Goal: Task Accomplishment & Management: Complete application form

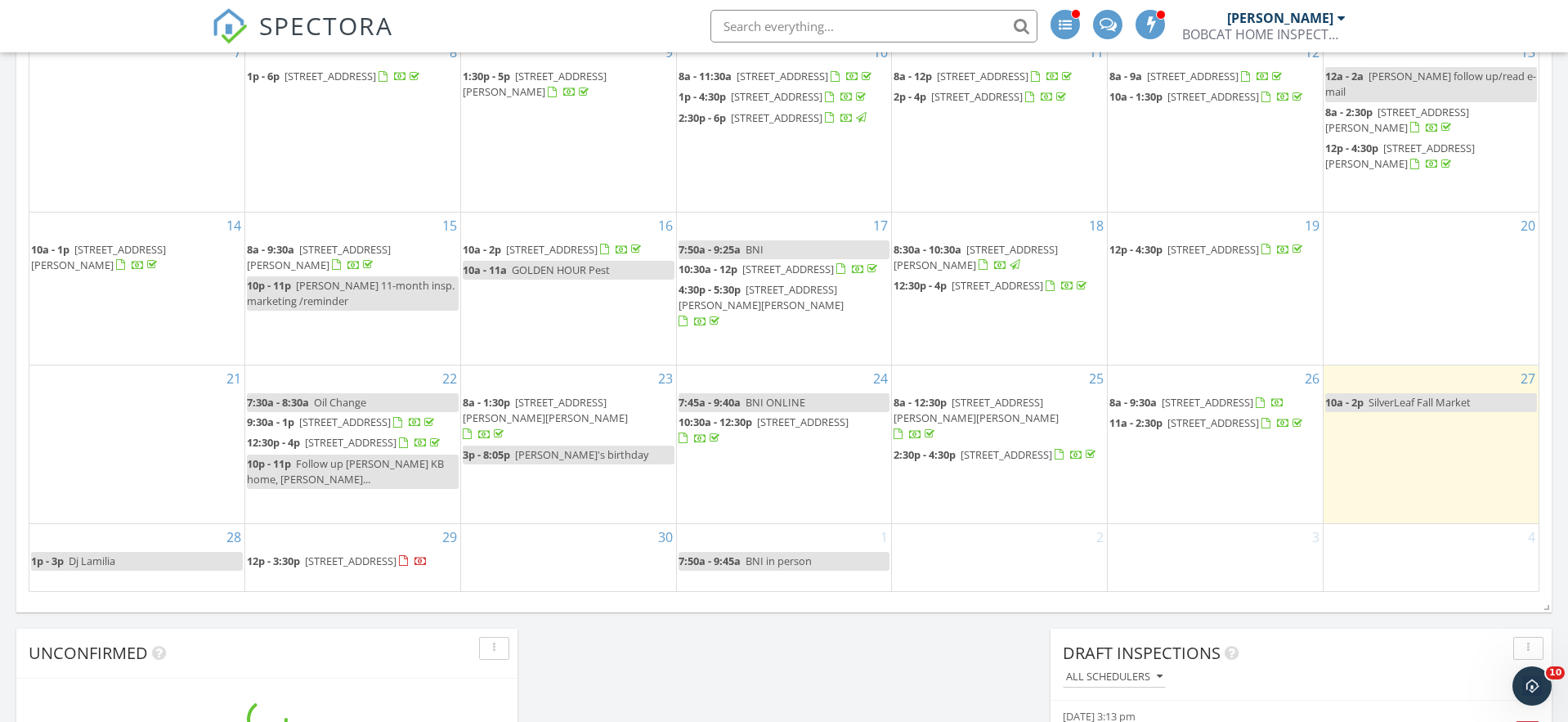
scroll to position [1283, 0]
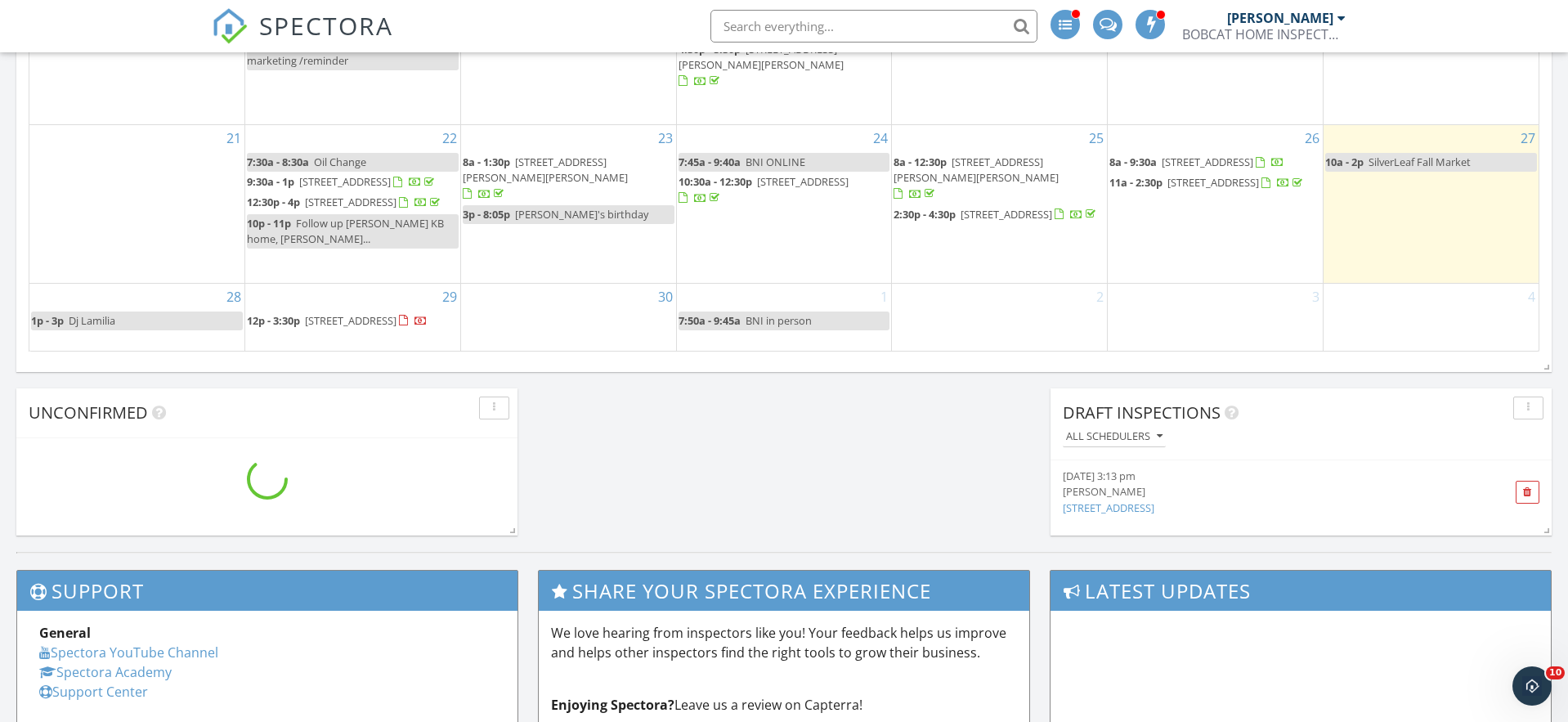
click at [594, 324] on div "30" at bounding box center [569, 317] width 215 height 67
click at [573, 258] on link "Inspection" at bounding box center [568, 256] width 84 height 26
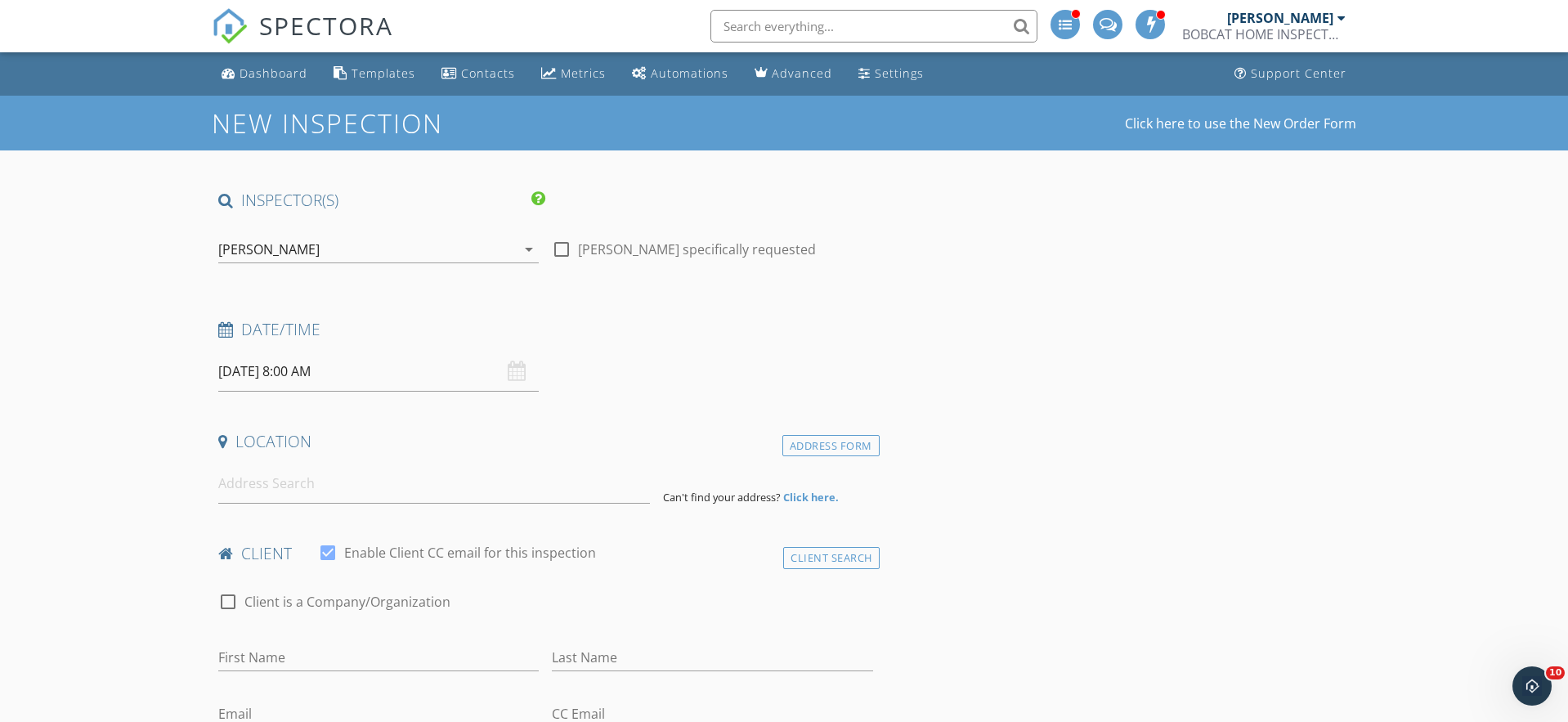
click at [516, 372] on div "[DATE] 8:00 AM" at bounding box center [378, 371] width 321 height 40
click at [516, 372] on div "09/30/2025 8:00 AM" at bounding box center [378, 371] width 321 height 40
click at [454, 377] on input "09/30/2025 8:00 AM" at bounding box center [378, 371] width 321 height 40
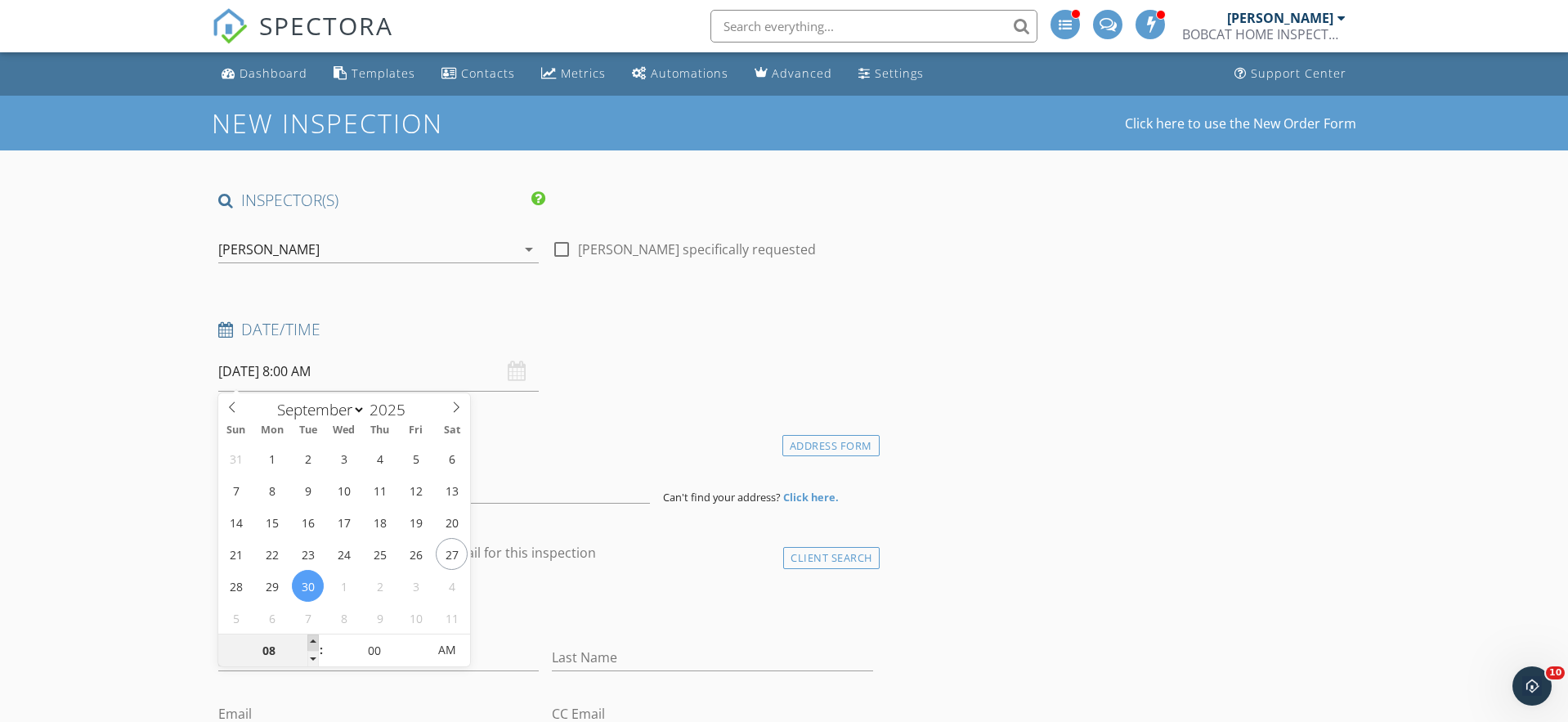
type input "09"
type input "09/30/2025 9:00 AM"
click at [311, 643] on span at bounding box center [313, 643] width 12 height 16
type input "10"
type input "09/30/2025 10:00 AM"
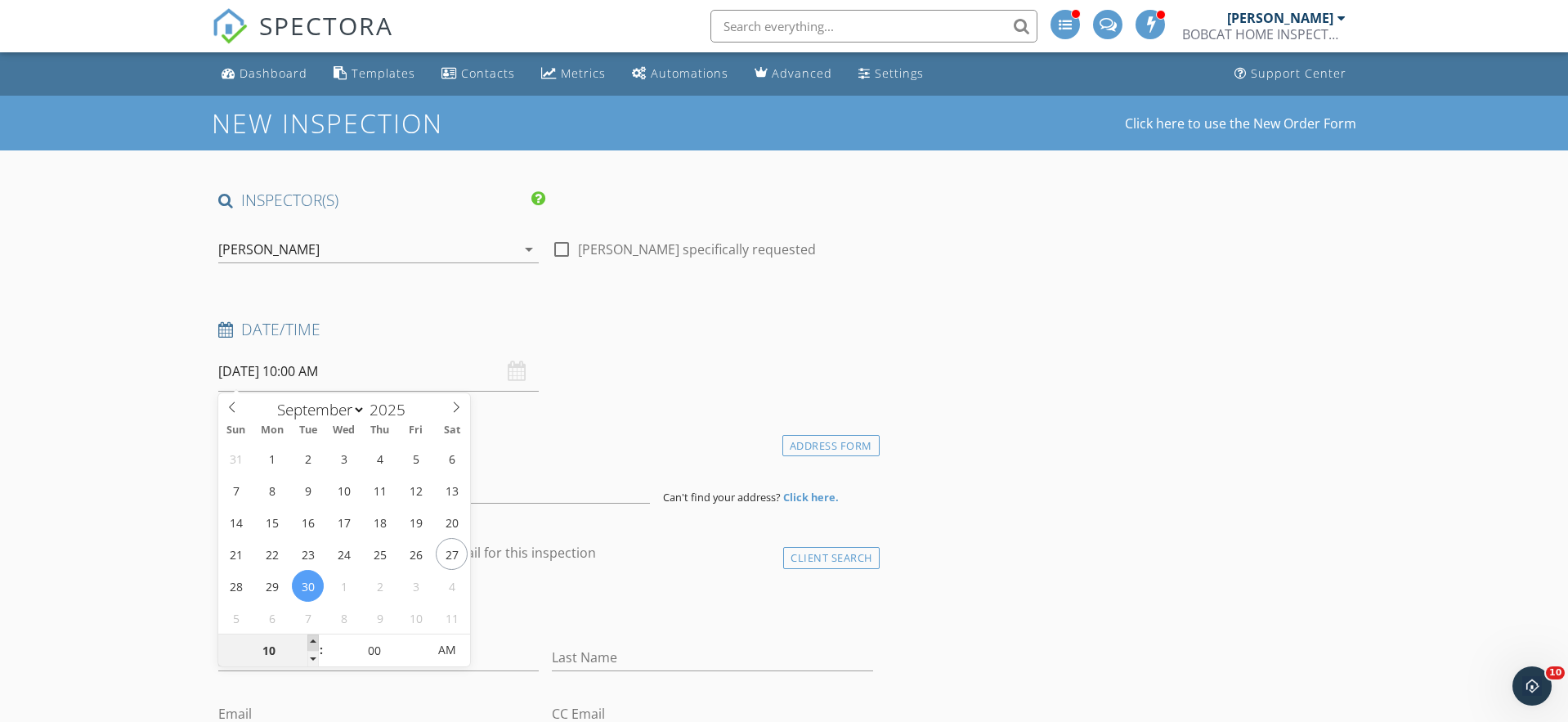
click at [311, 643] on span at bounding box center [313, 643] width 12 height 16
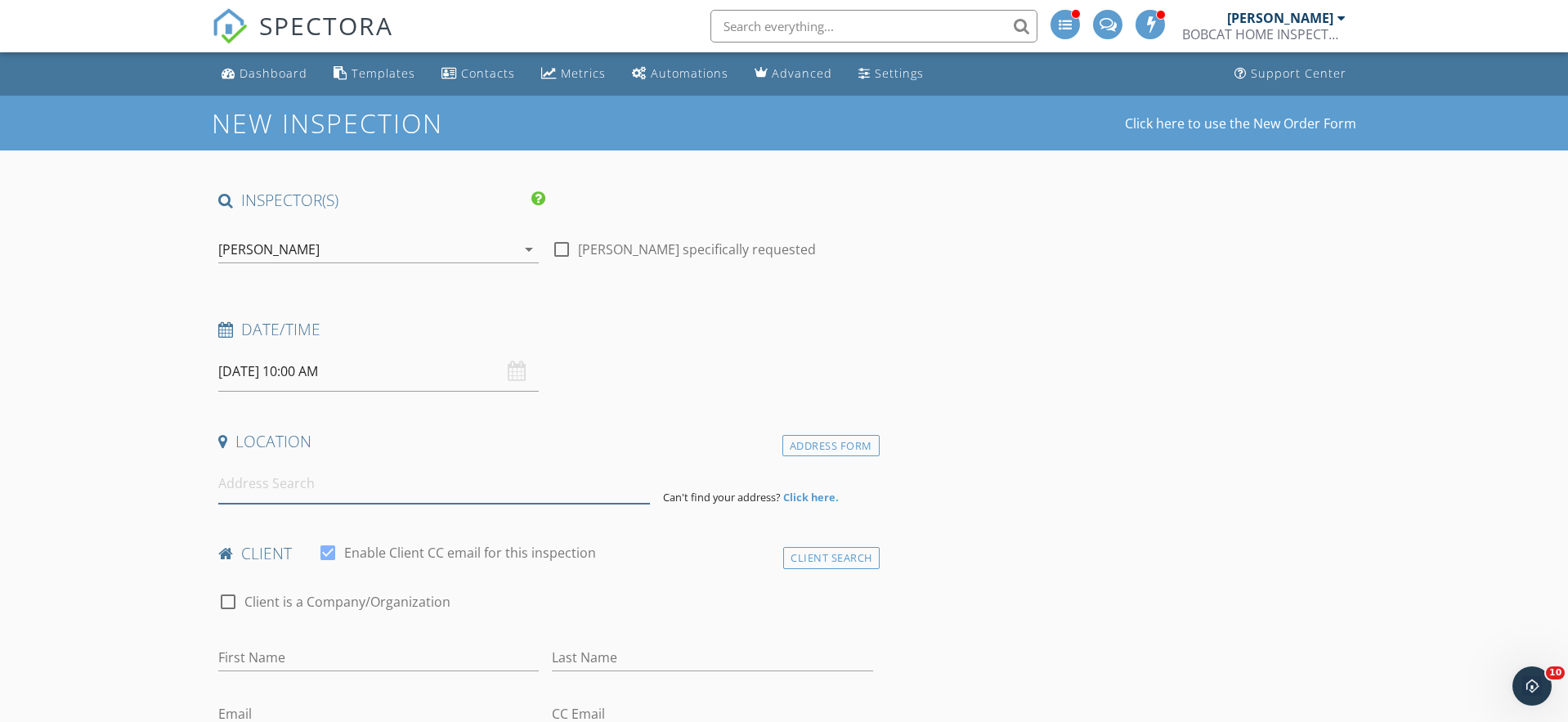
click at [292, 486] on input at bounding box center [434, 484] width 432 height 40
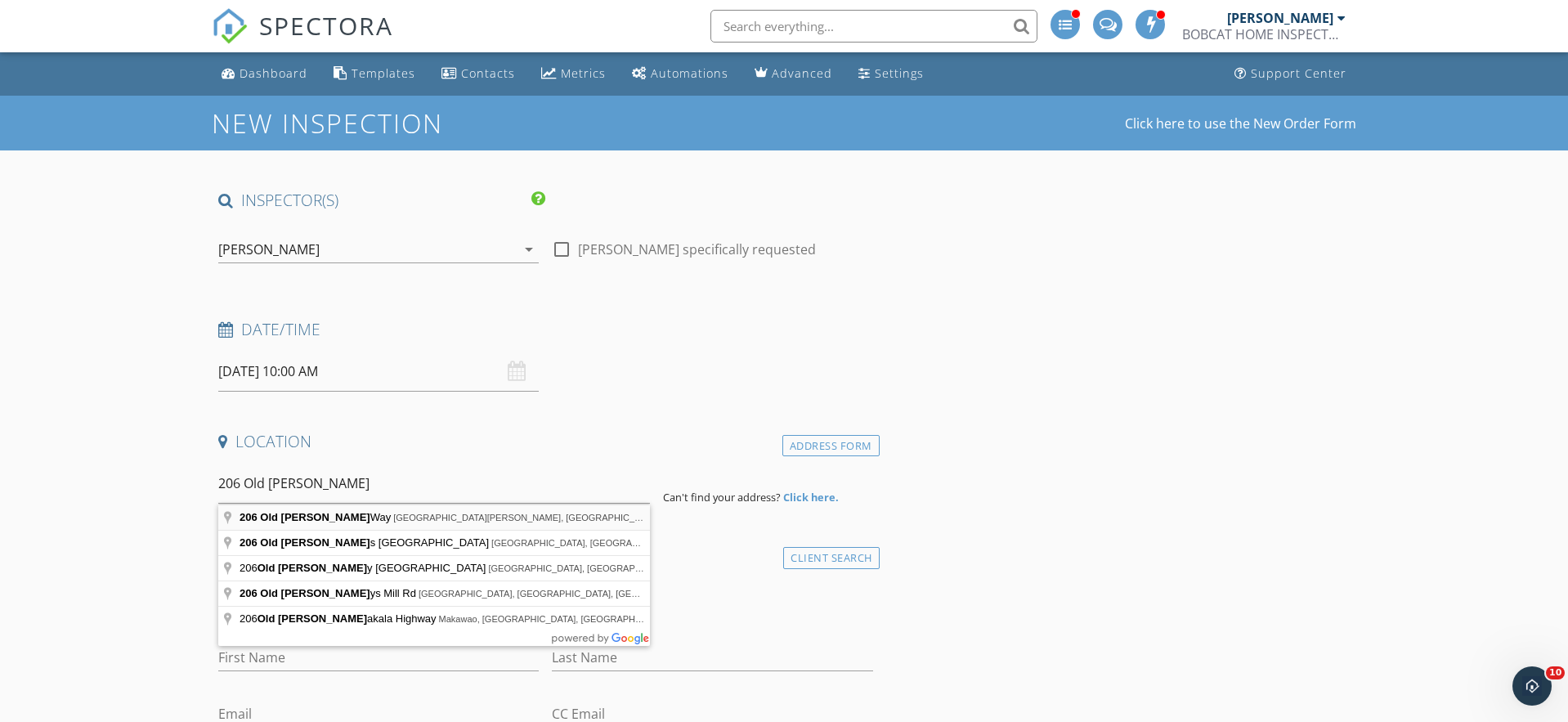
type input "206 Old Hale Way, Saint Johns, FL, USA"
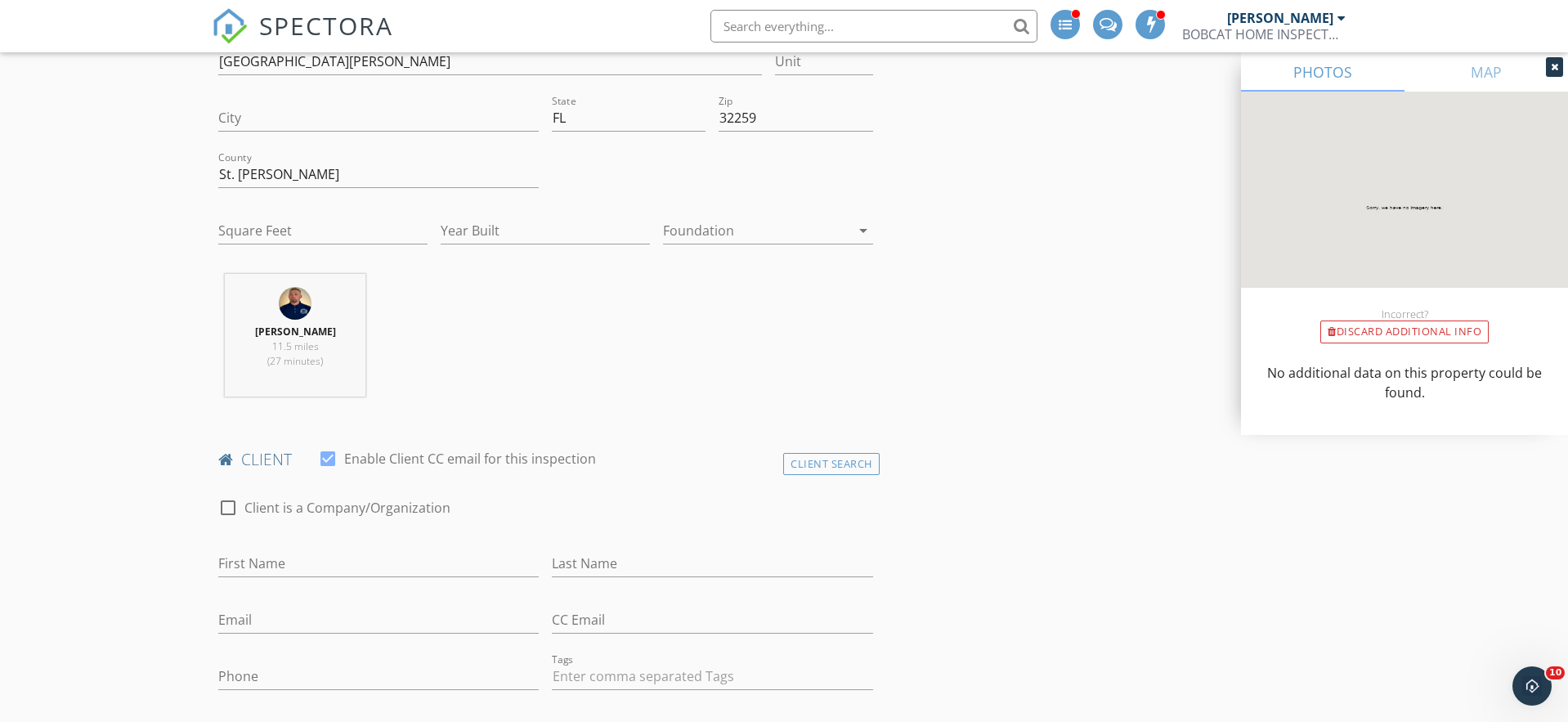
scroll to position [389, 0]
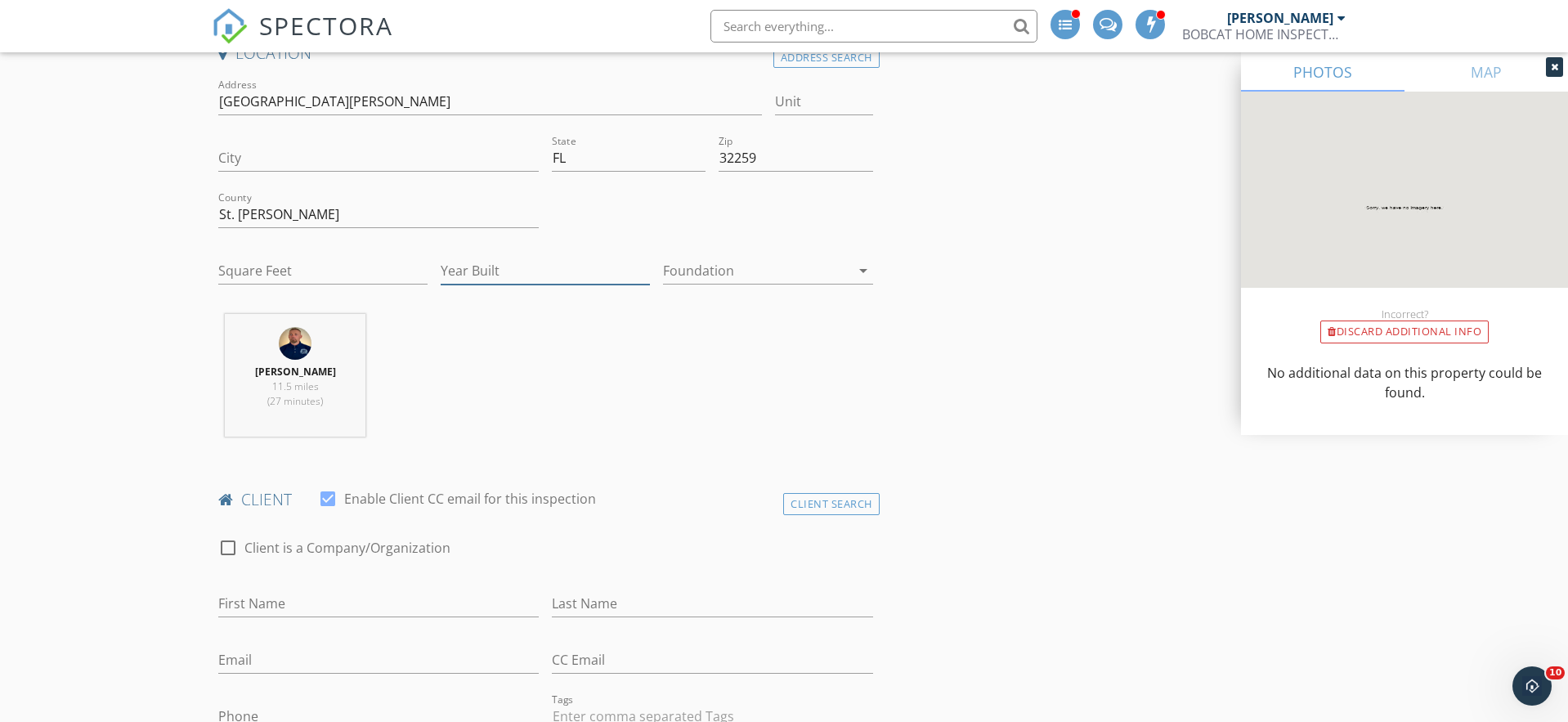
click at [539, 270] on input "Year Built" at bounding box center [545, 271] width 209 height 27
type input "2024"
click at [730, 282] on div at bounding box center [756, 270] width 186 height 26
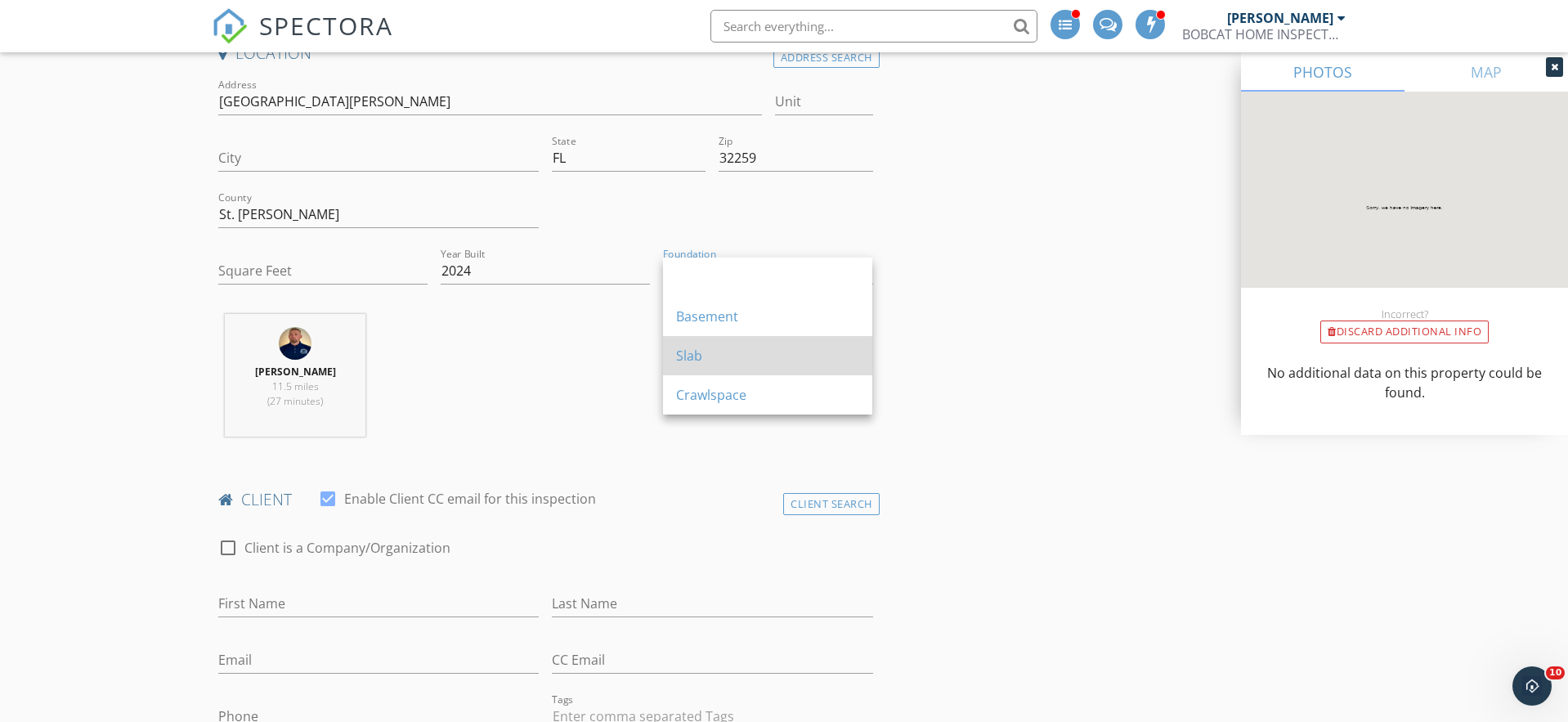
click at [712, 347] on div "Slab" at bounding box center [767, 356] width 183 height 19
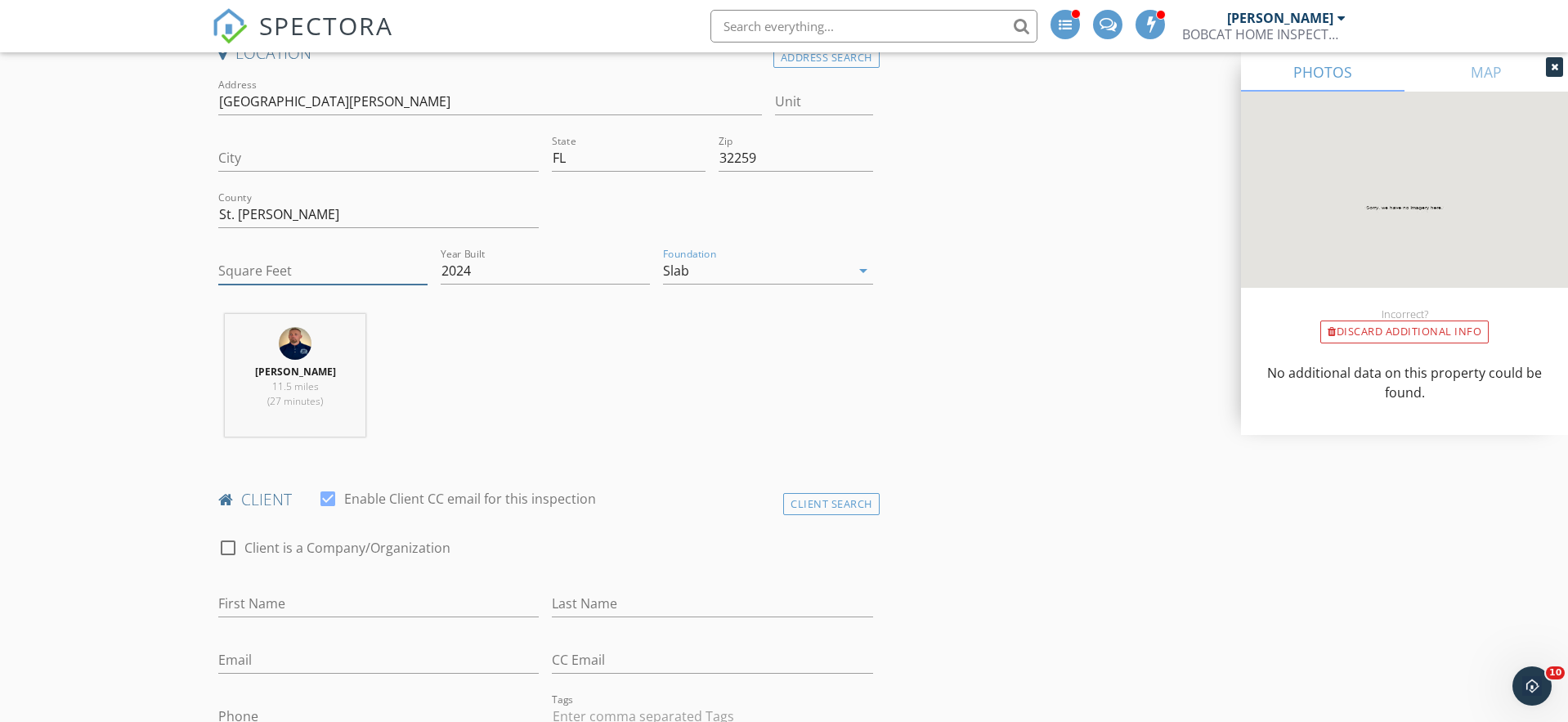
click at [292, 271] on input "Square Feet" at bounding box center [323, 271] width 209 height 27
drag, startPoint x: 220, startPoint y: 97, endPoint x: 323, endPoint y: 102, distance: 103.1
click at [323, 101] on input "206 Old Hale Wy" at bounding box center [489, 102] width 543 height 27
click at [265, 268] on input "Square Feet" at bounding box center [323, 271] width 209 height 27
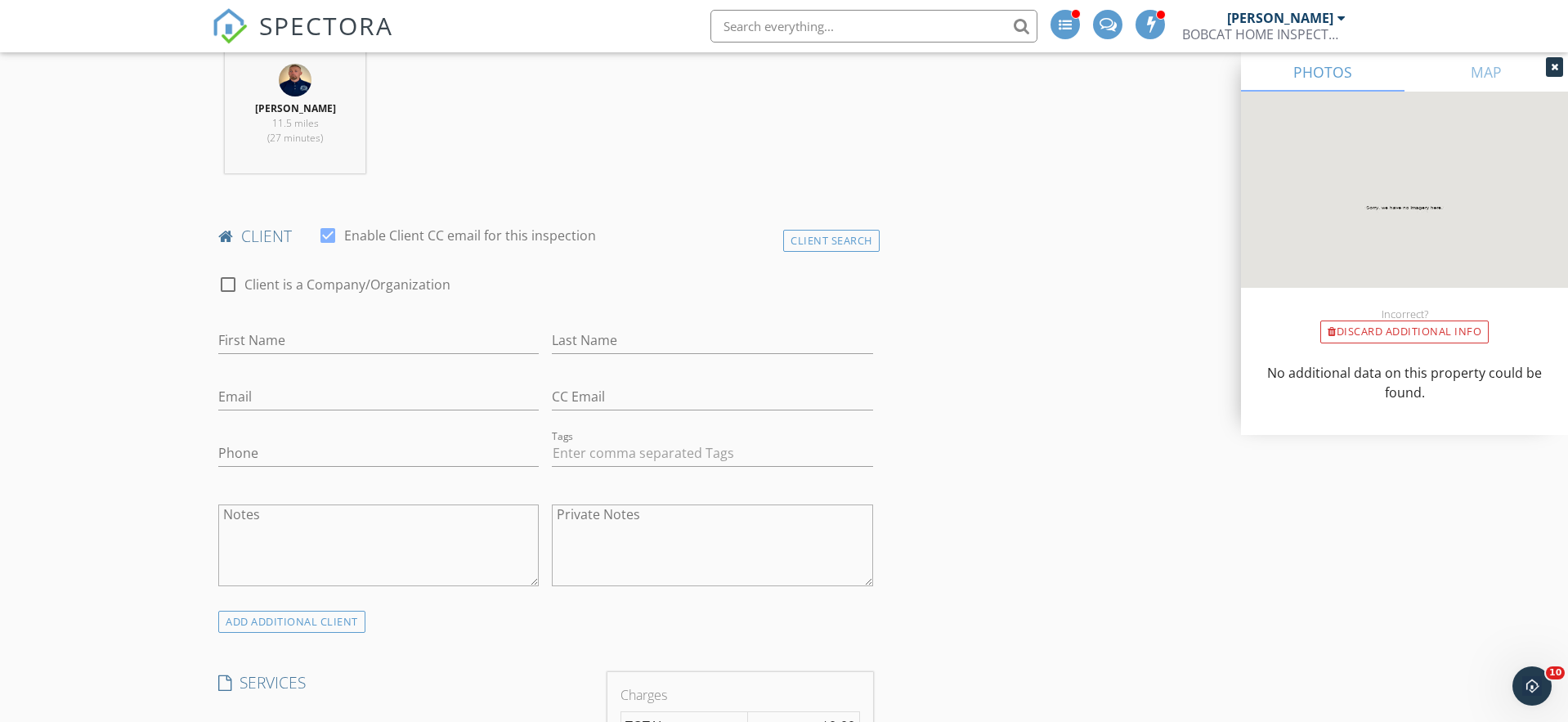
type input "2931"
click at [289, 346] on input "First Name" at bounding box center [378, 341] width 321 height 27
type input "[PERSON_NAME] and [PERSON_NAME]"
click at [617, 336] on input "Last Name" at bounding box center [712, 341] width 321 height 27
type input "[PERSON_NAME]"
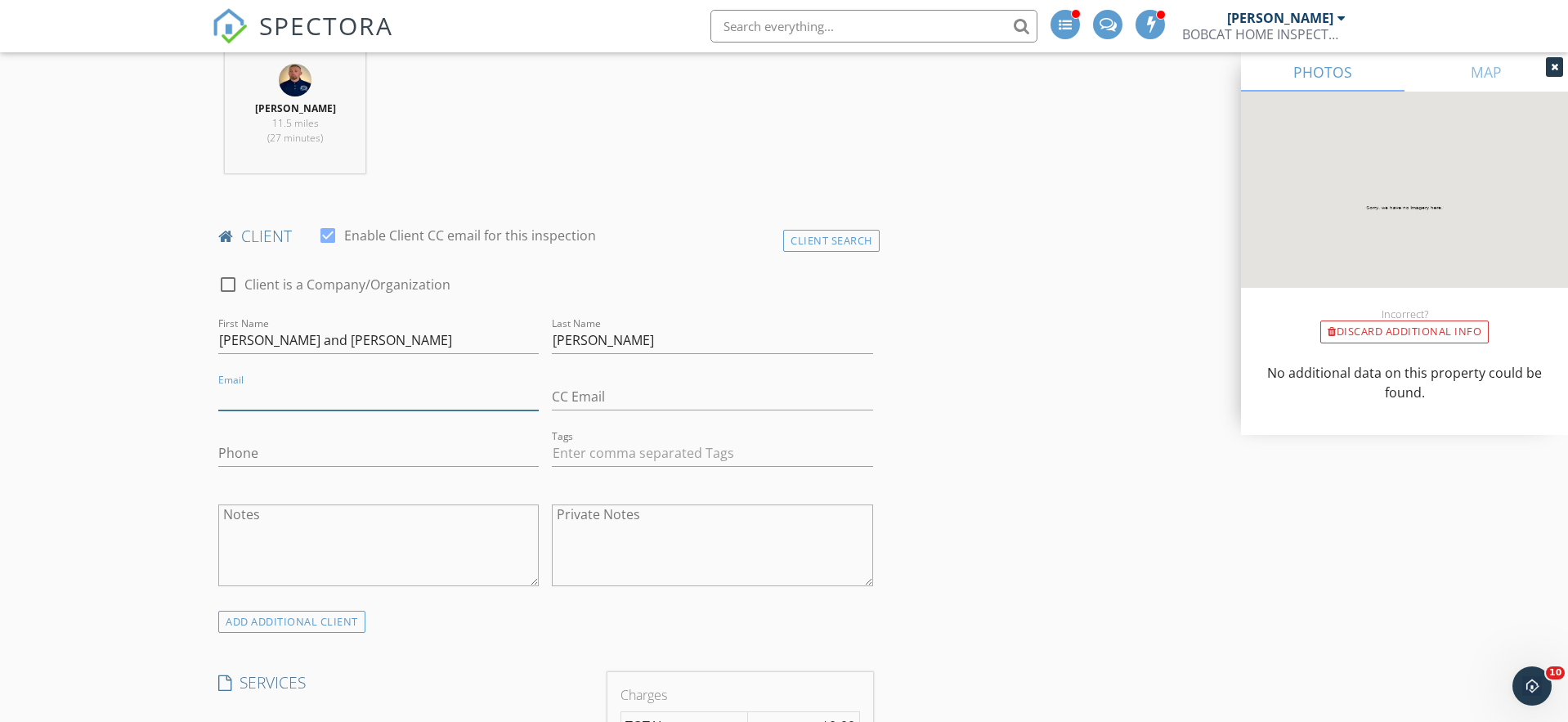
click at [426, 394] on input "Email" at bounding box center [378, 397] width 321 height 27
type input "[EMAIL_ADDRESS][DOMAIN_NAME]"
click at [347, 450] on input "Phone" at bounding box center [378, 454] width 321 height 27
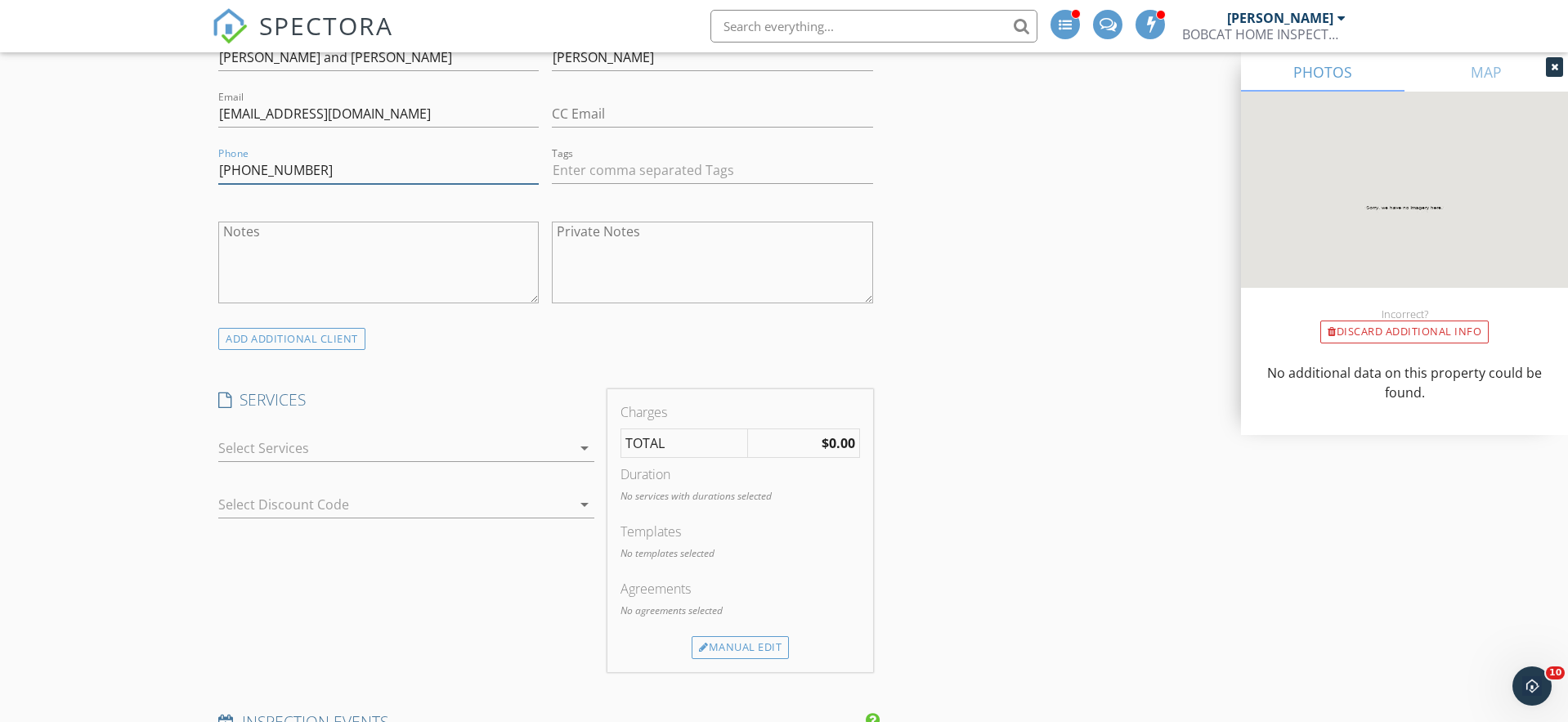
scroll to position [1149, 0]
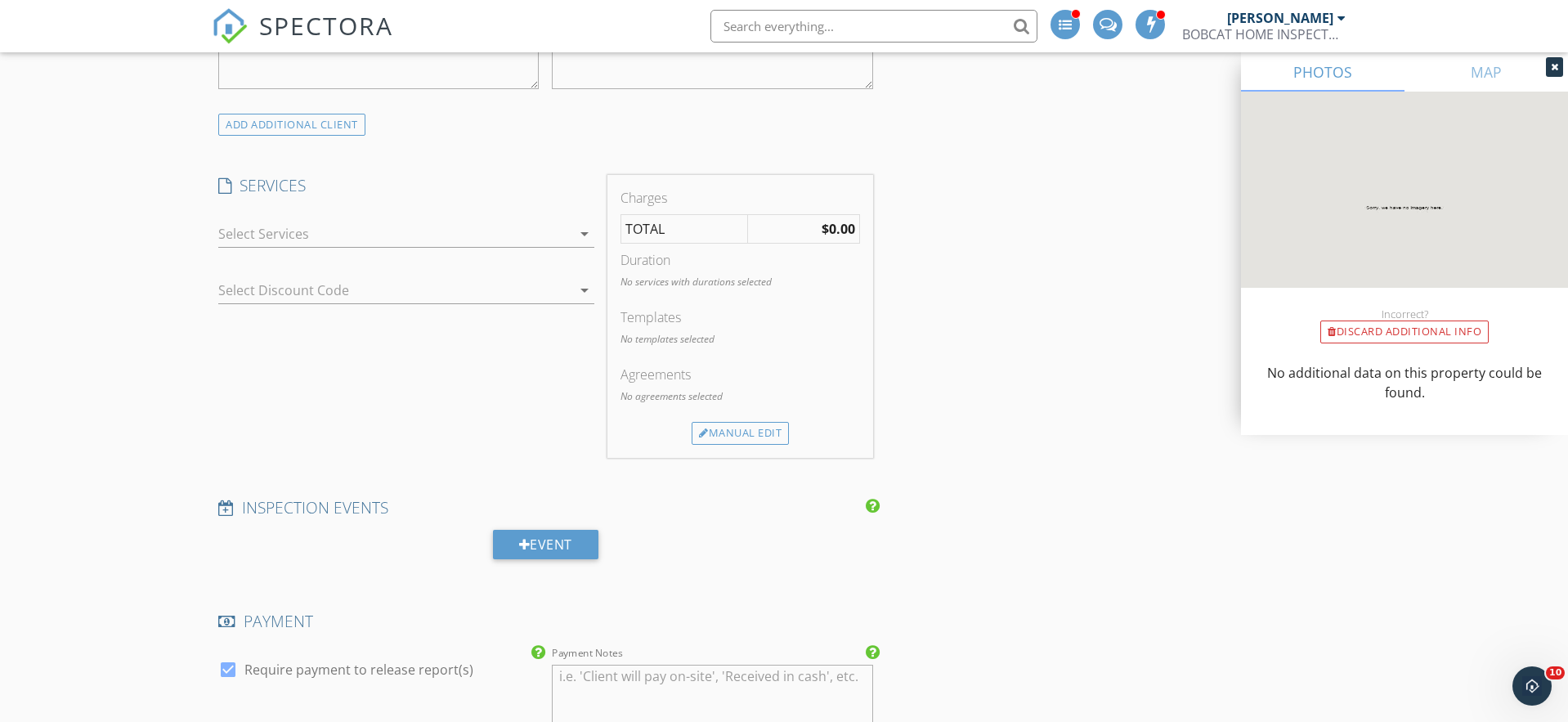
type input "[PHONE_NUMBER]"
click at [350, 244] on div at bounding box center [394, 234] width 354 height 26
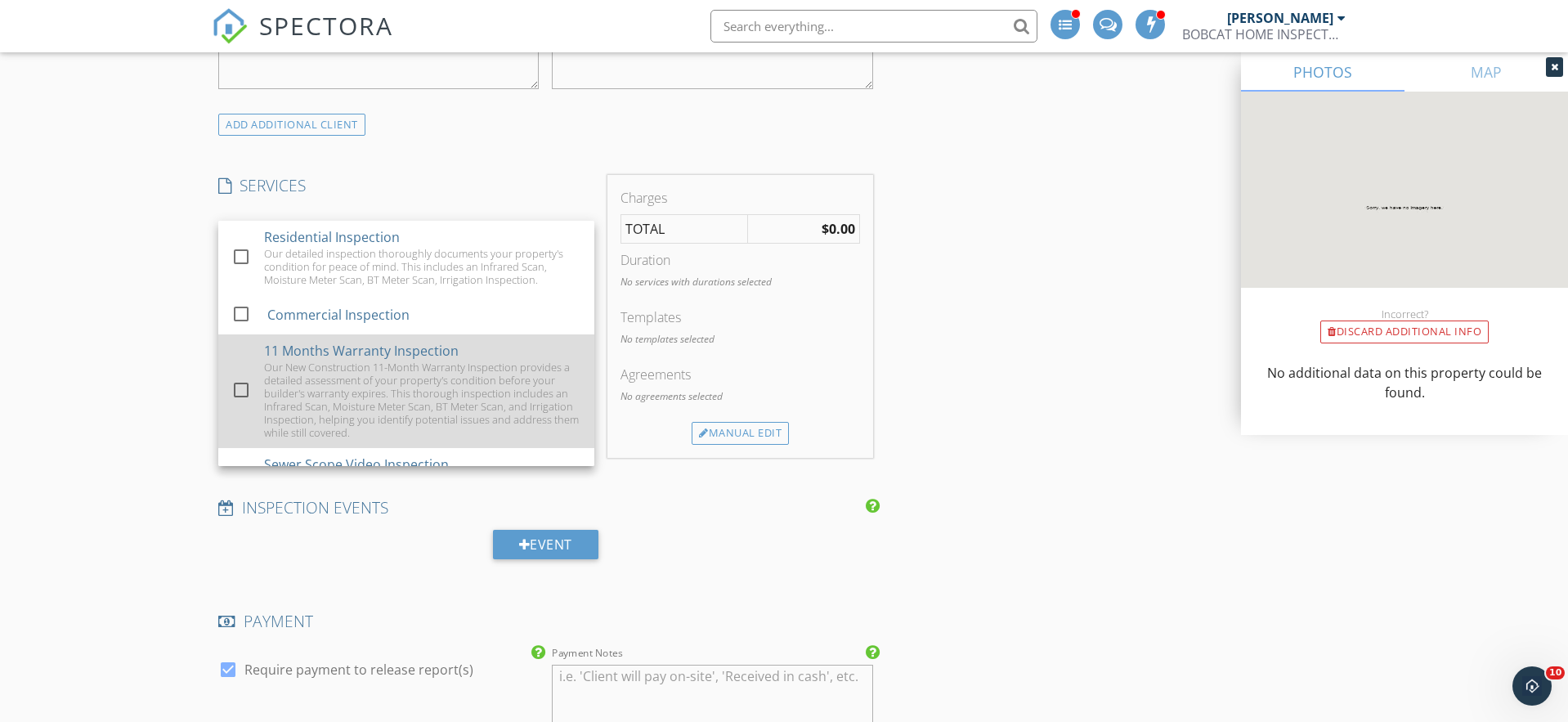
click at [241, 391] on div at bounding box center [241, 390] width 28 height 28
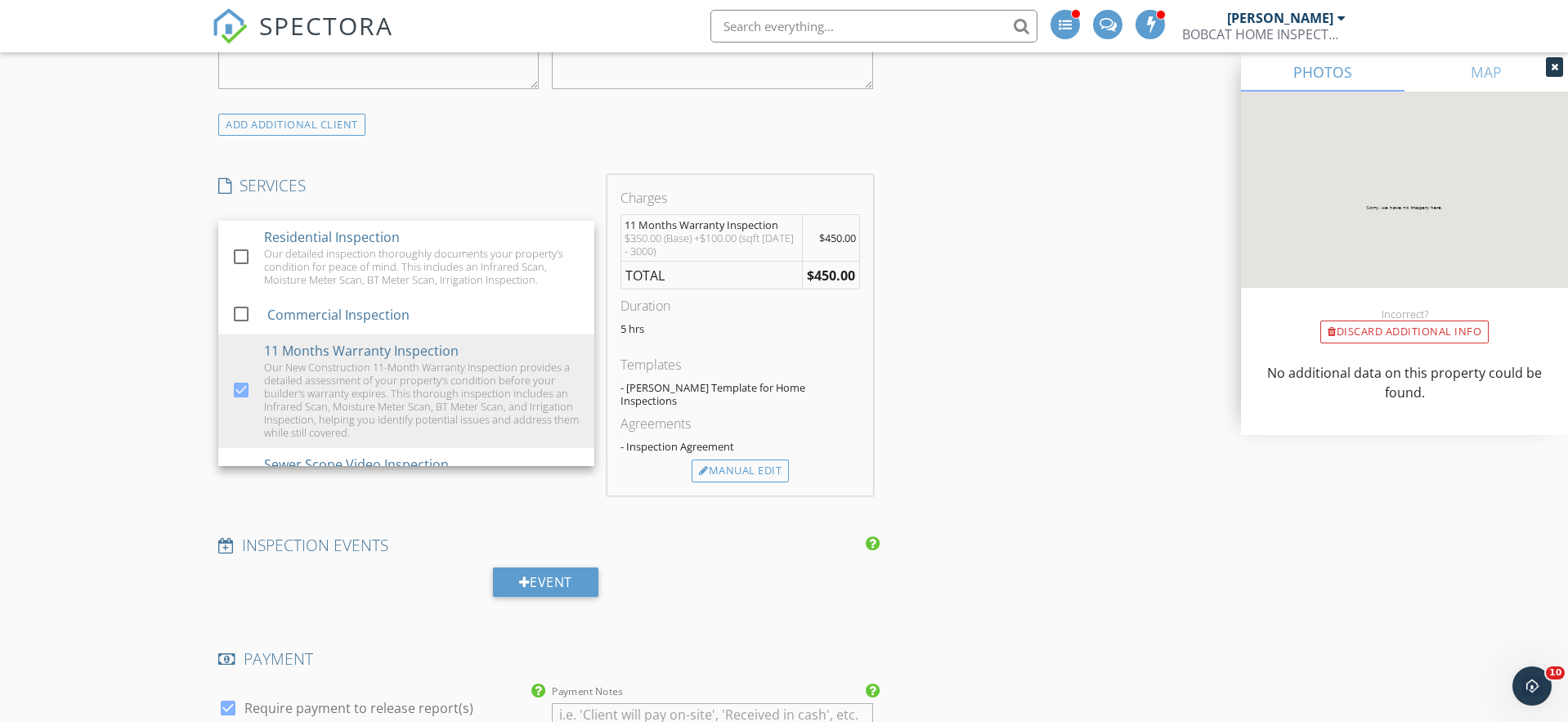
click at [960, 386] on div "INSPECTOR(S) check_box Tom Kanaporis PRIMARY Tom Kanaporis arrow_drop_down chec…" at bounding box center [784, 485] width 1145 height 2889
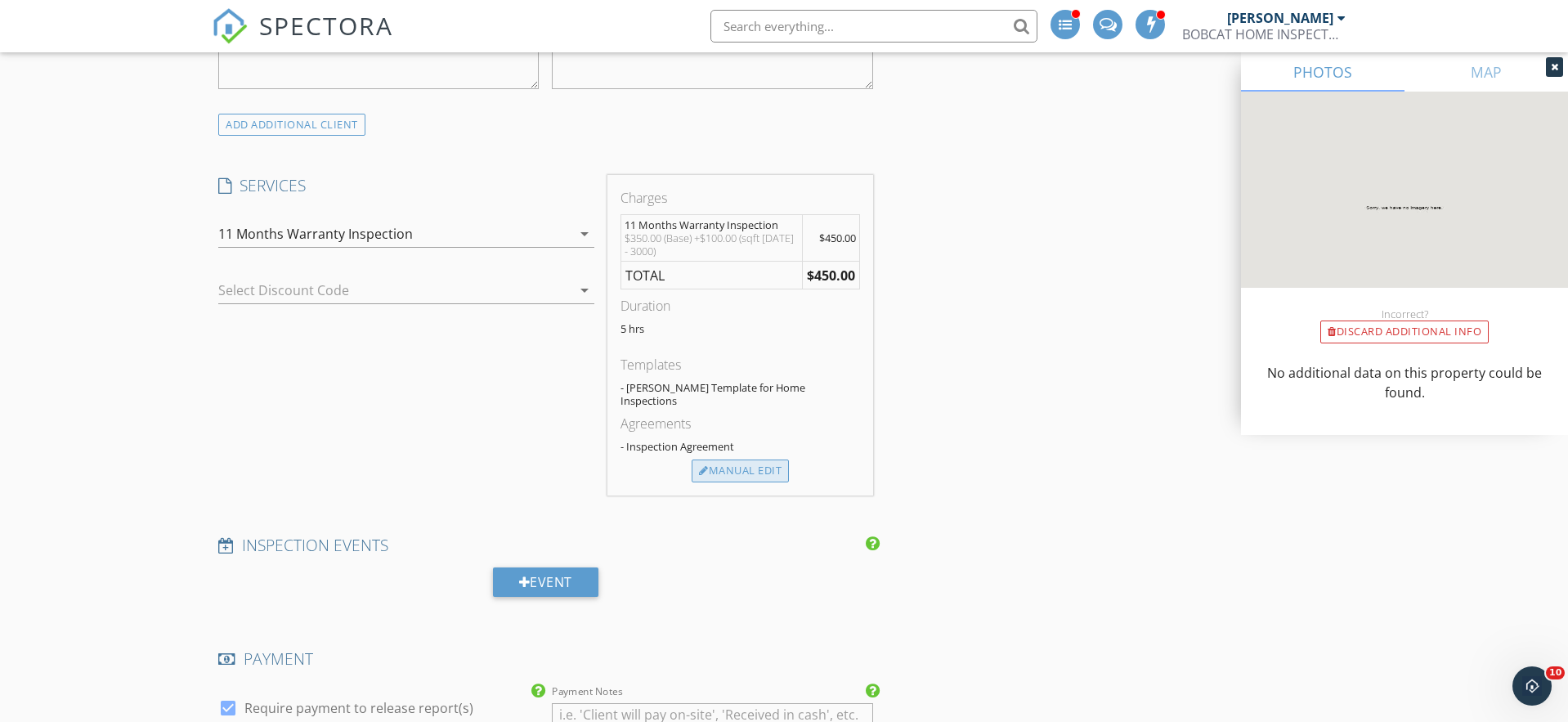
click at [753, 465] on div "Manual Edit" at bounding box center [740, 471] width 97 height 23
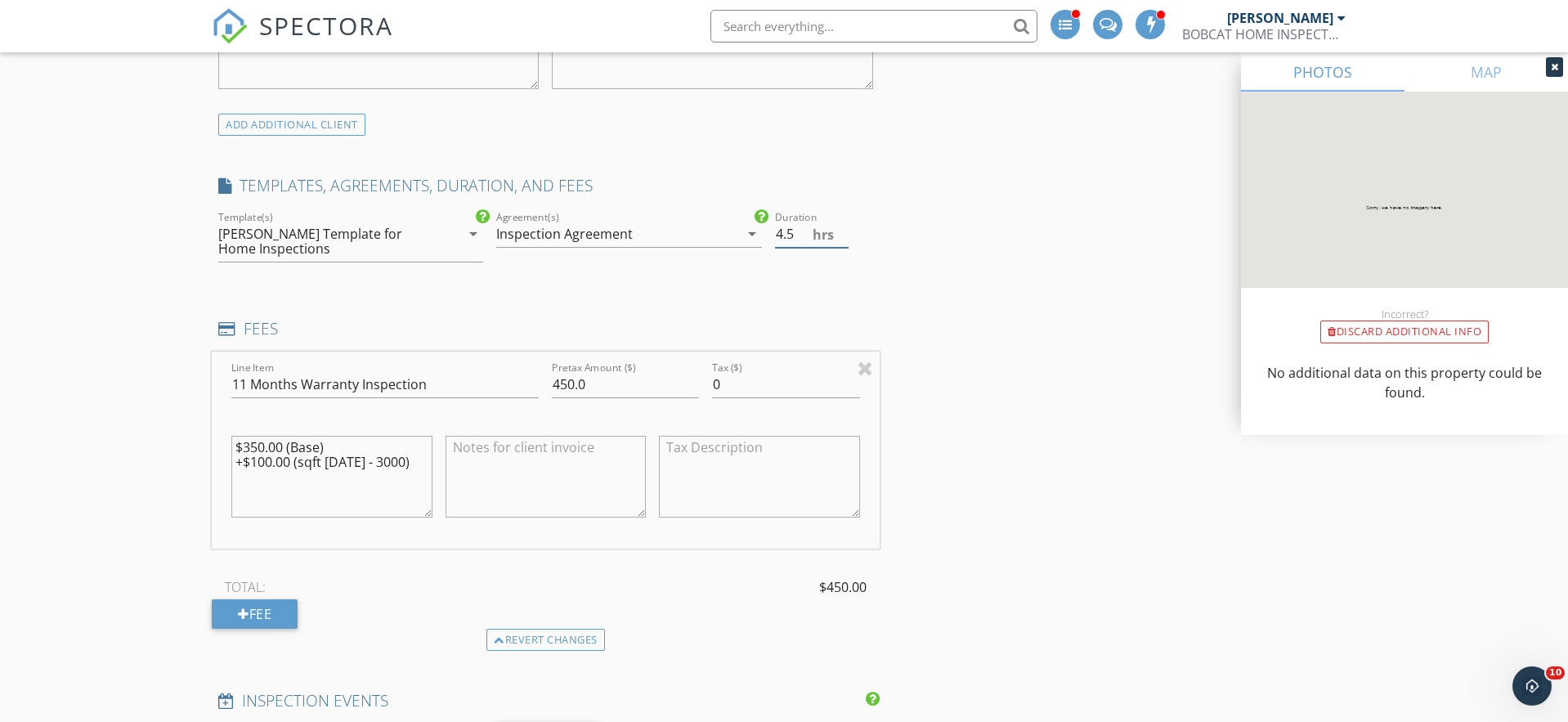
click at [841, 239] on input "4.5" at bounding box center [812, 235] width 74 height 27
click at [841, 239] on input "4" at bounding box center [812, 235] width 74 height 27
type input "3.5"
click at [841, 239] on input "3.5" at bounding box center [812, 235] width 74 height 27
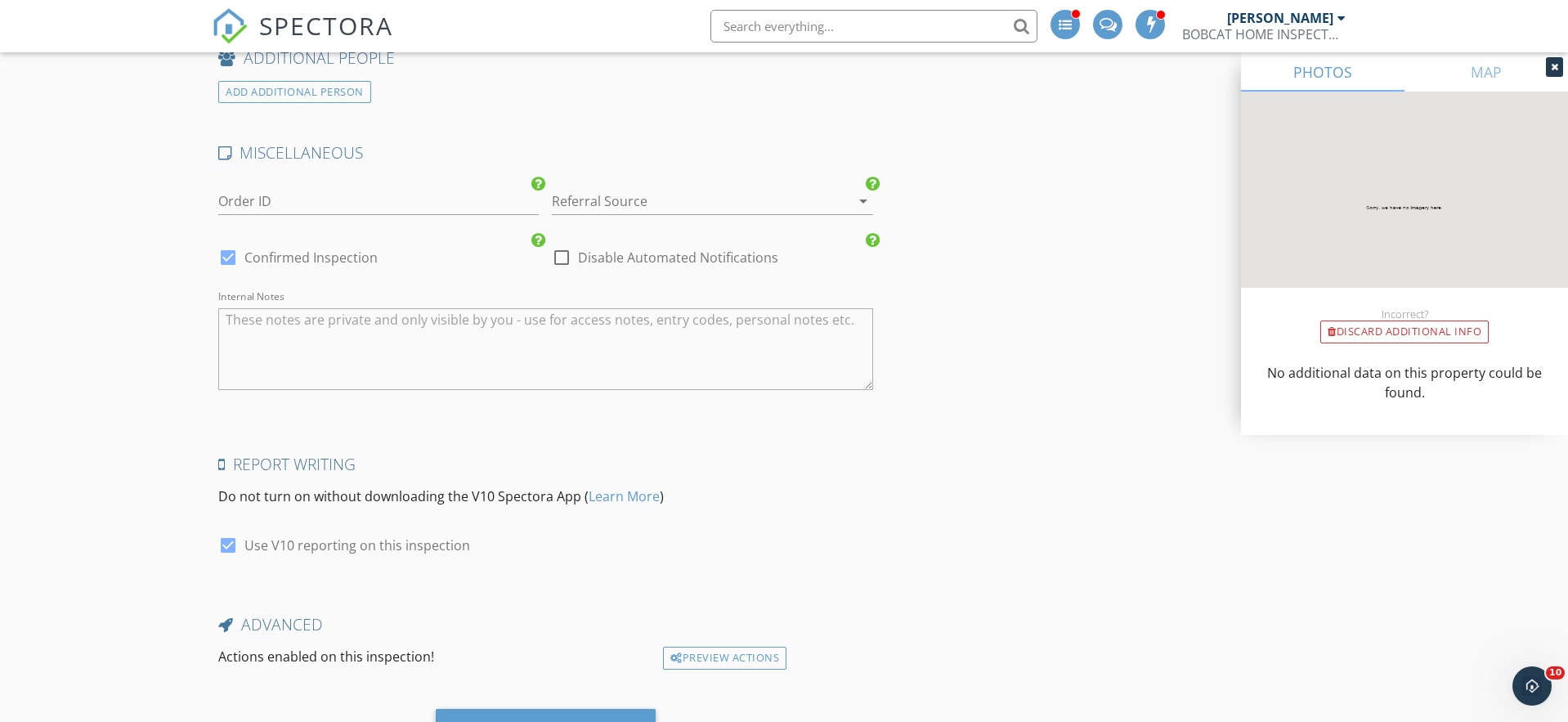
scroll to position [2551, 0]
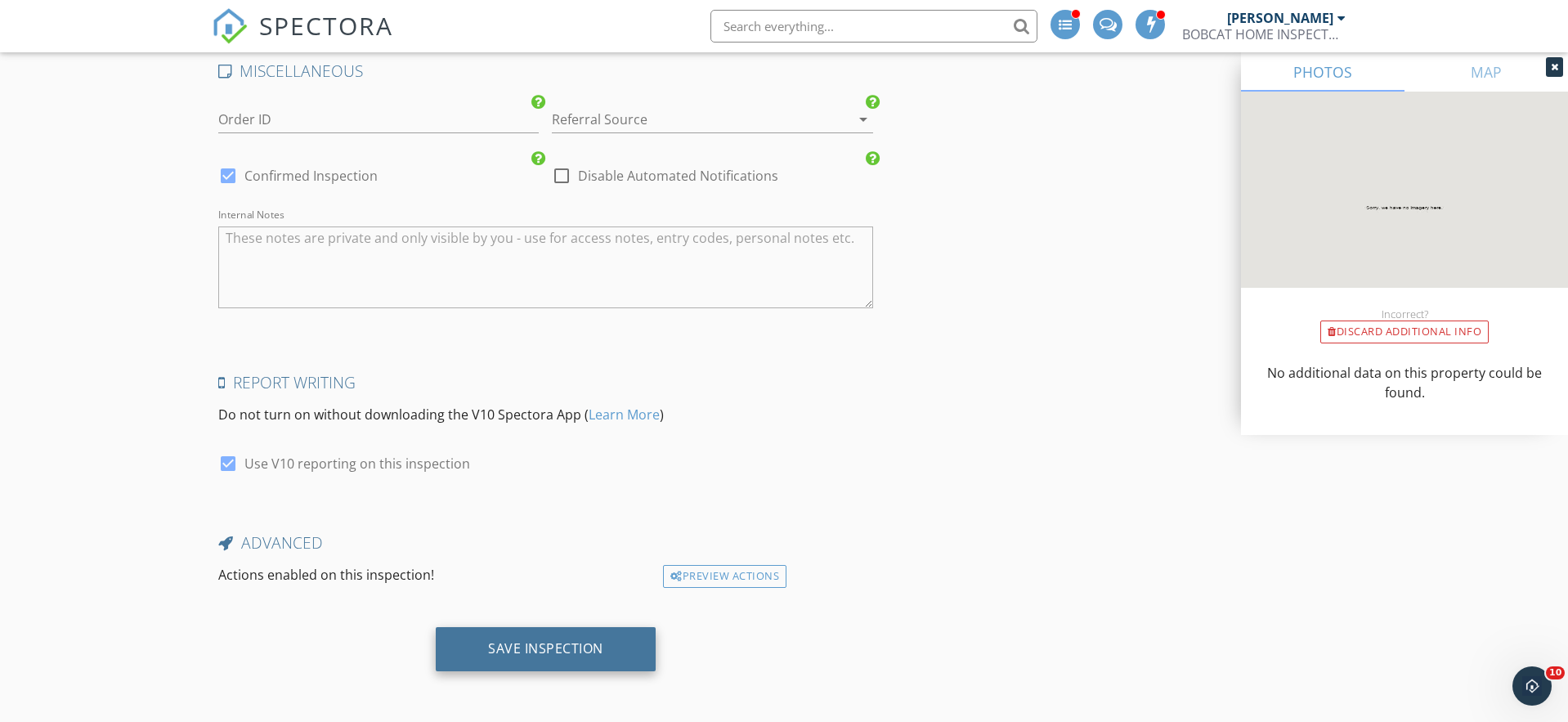
click at [556, 649] on div "Save Inspection" at bounding box center [545, 648] width 115 height 16
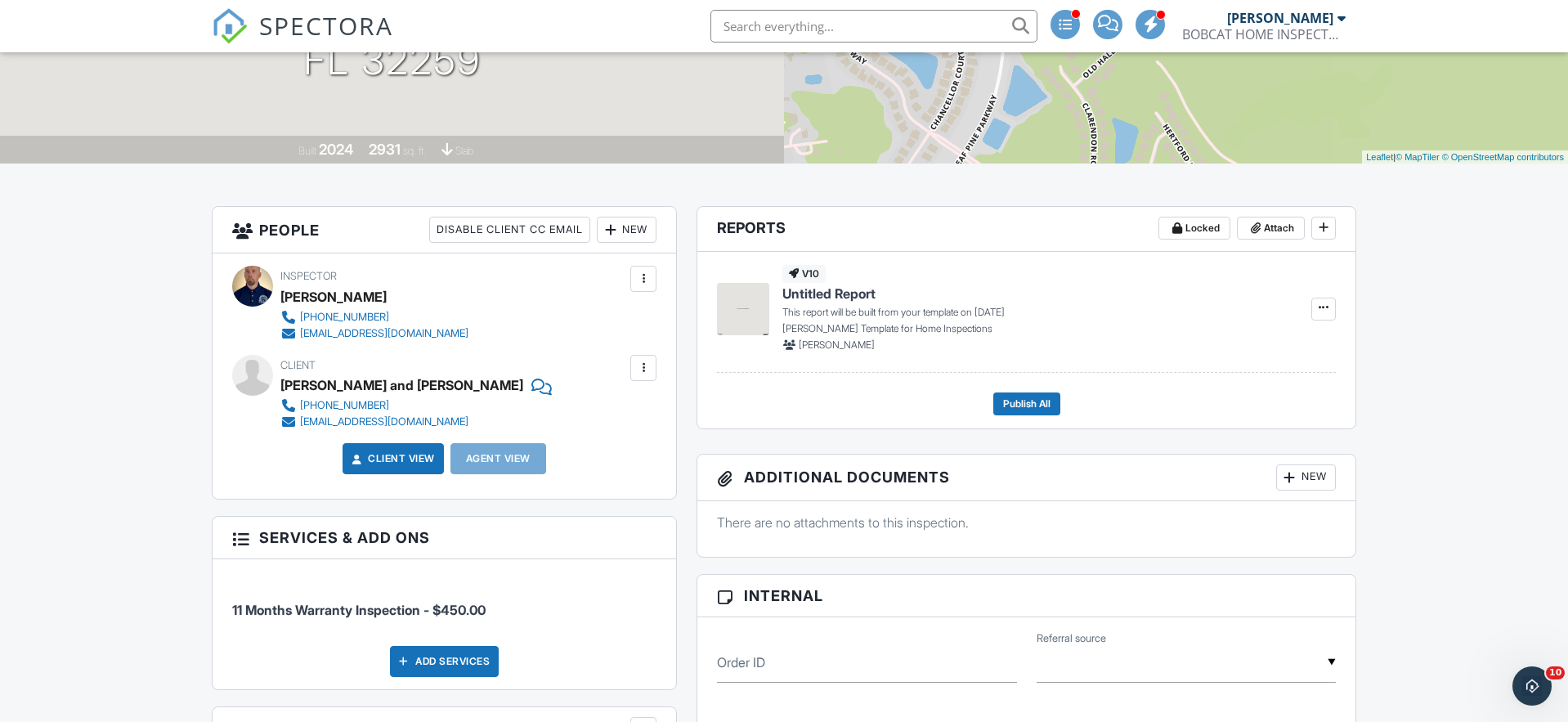
scroll to position [41, 0]
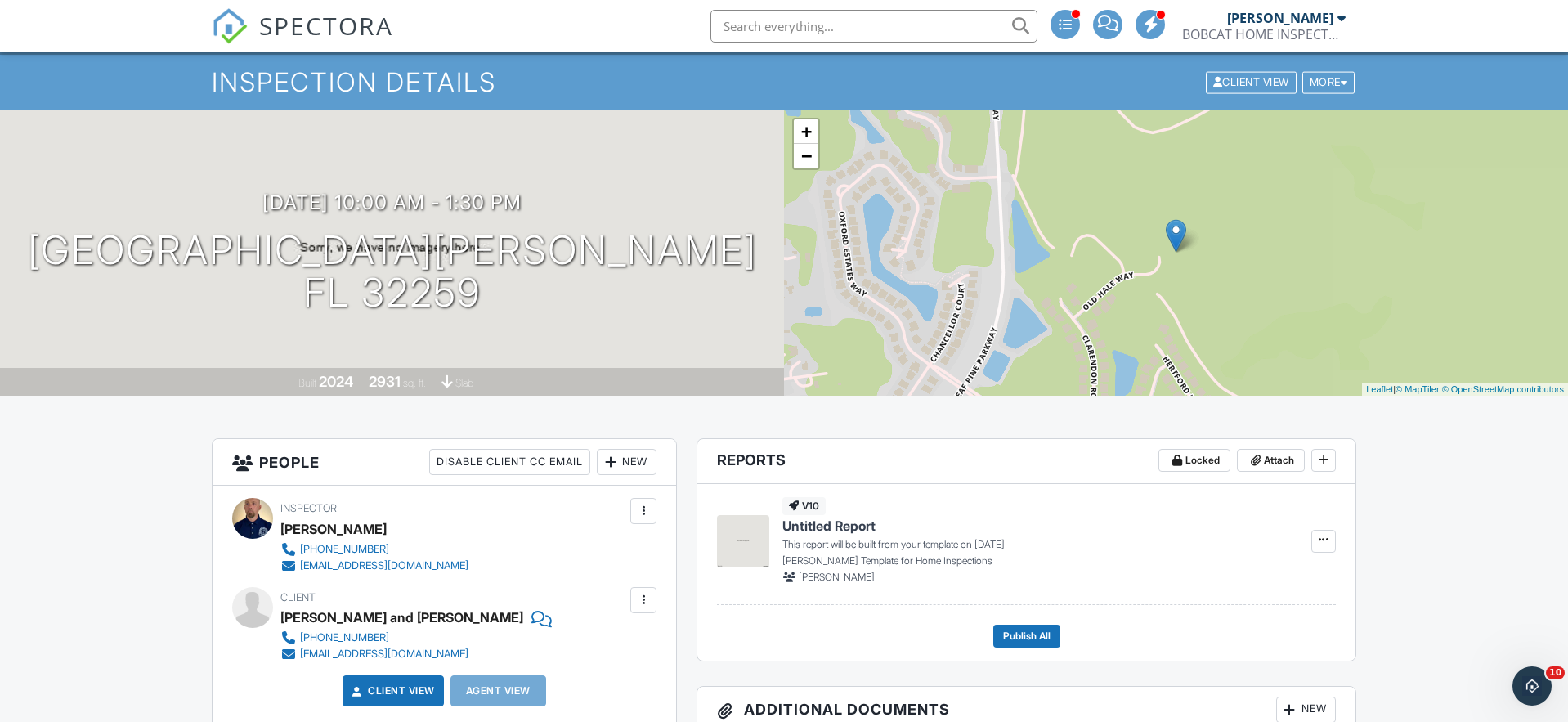
click at [319, 31] on span "SPECTORA" at bounding box center [326, 24] width 134 height 34
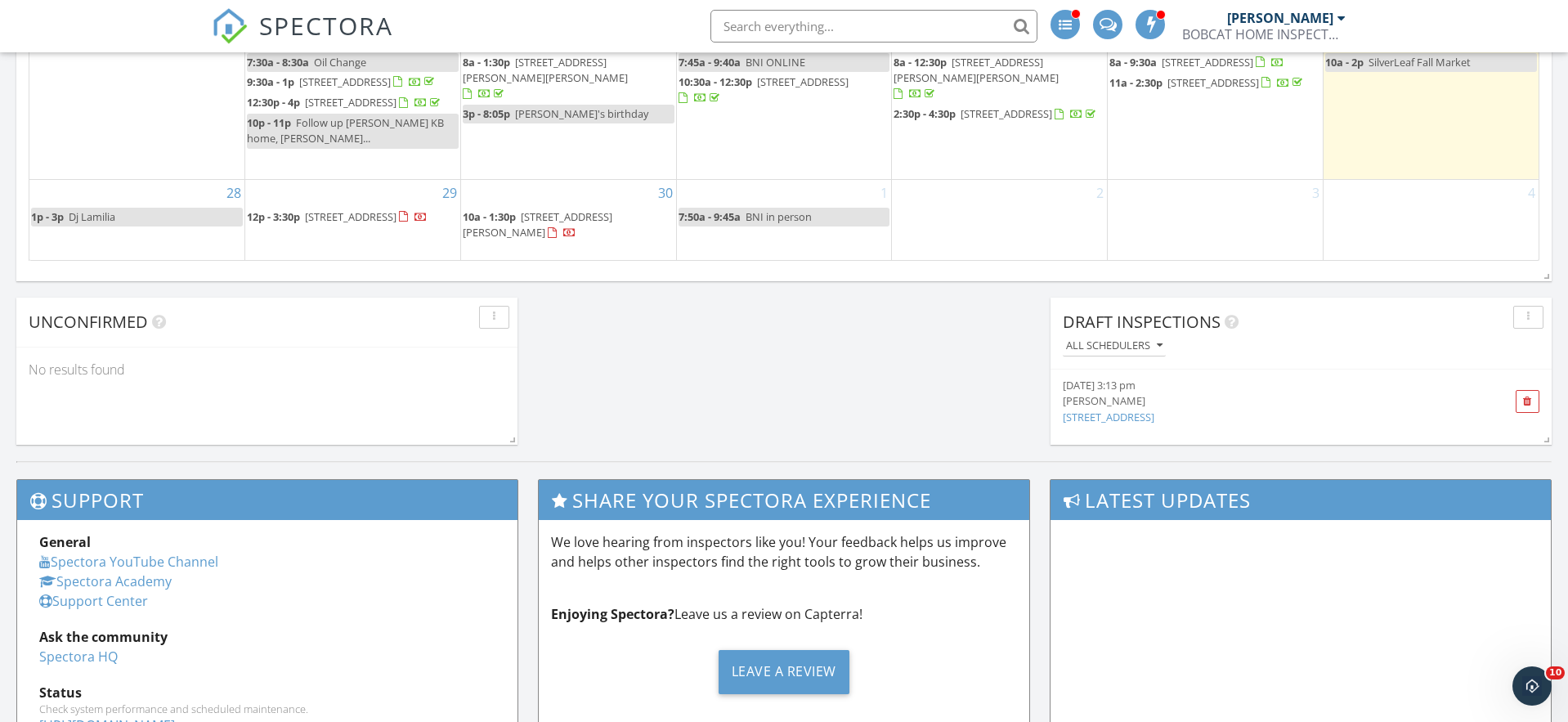
scroll to position [1279, 0]
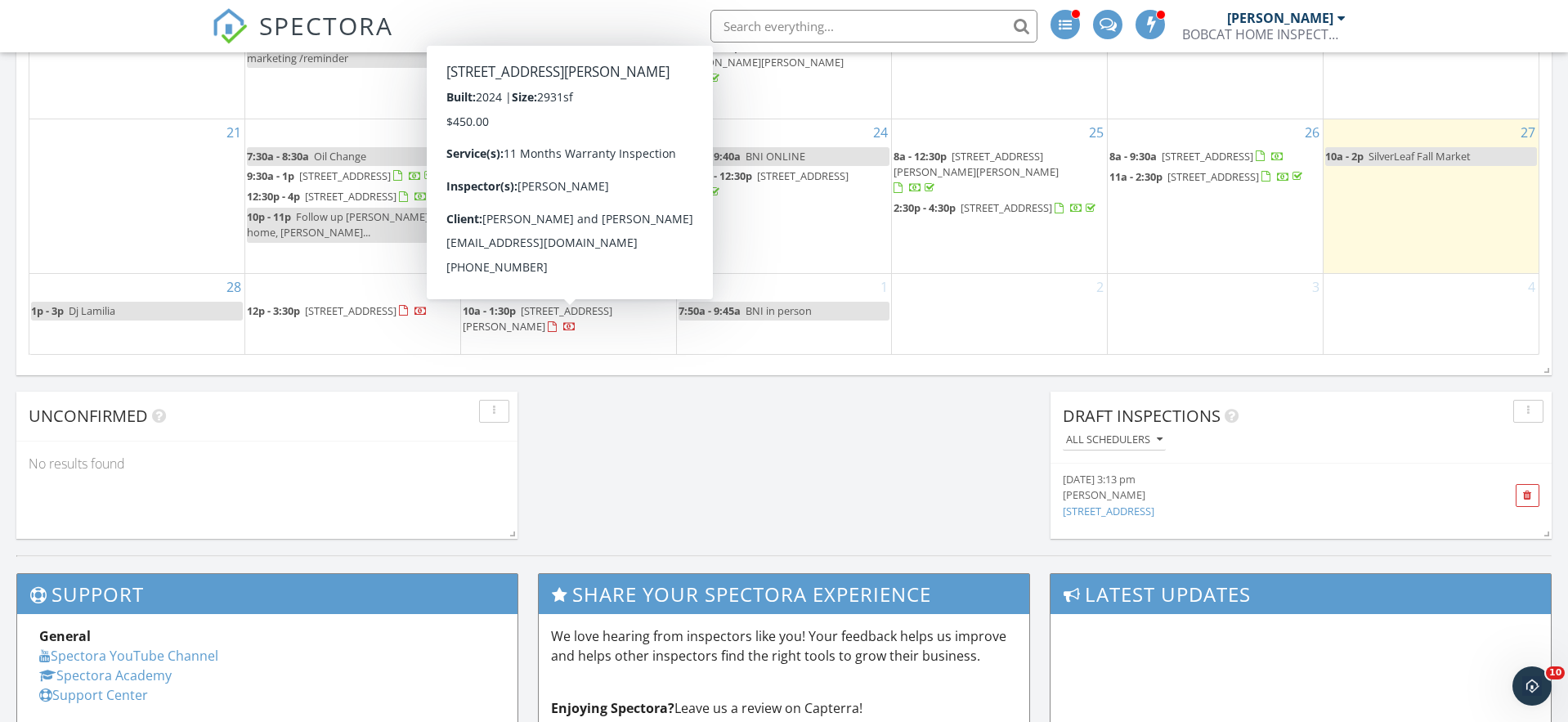
click at [514, 318] on span "10a - 1:30p" at bounding box center [489, 310] width 53 height 15
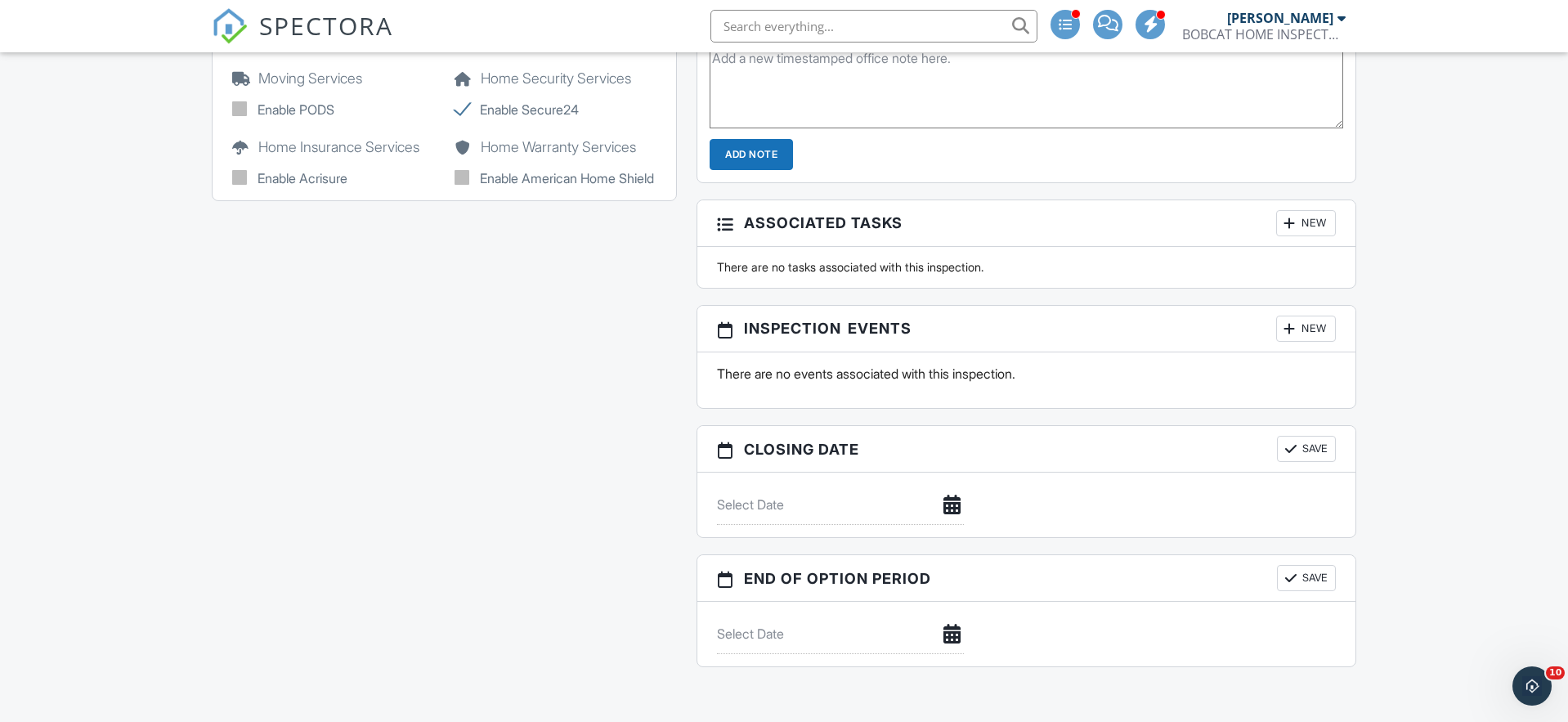
scroll to position [1788, 0]
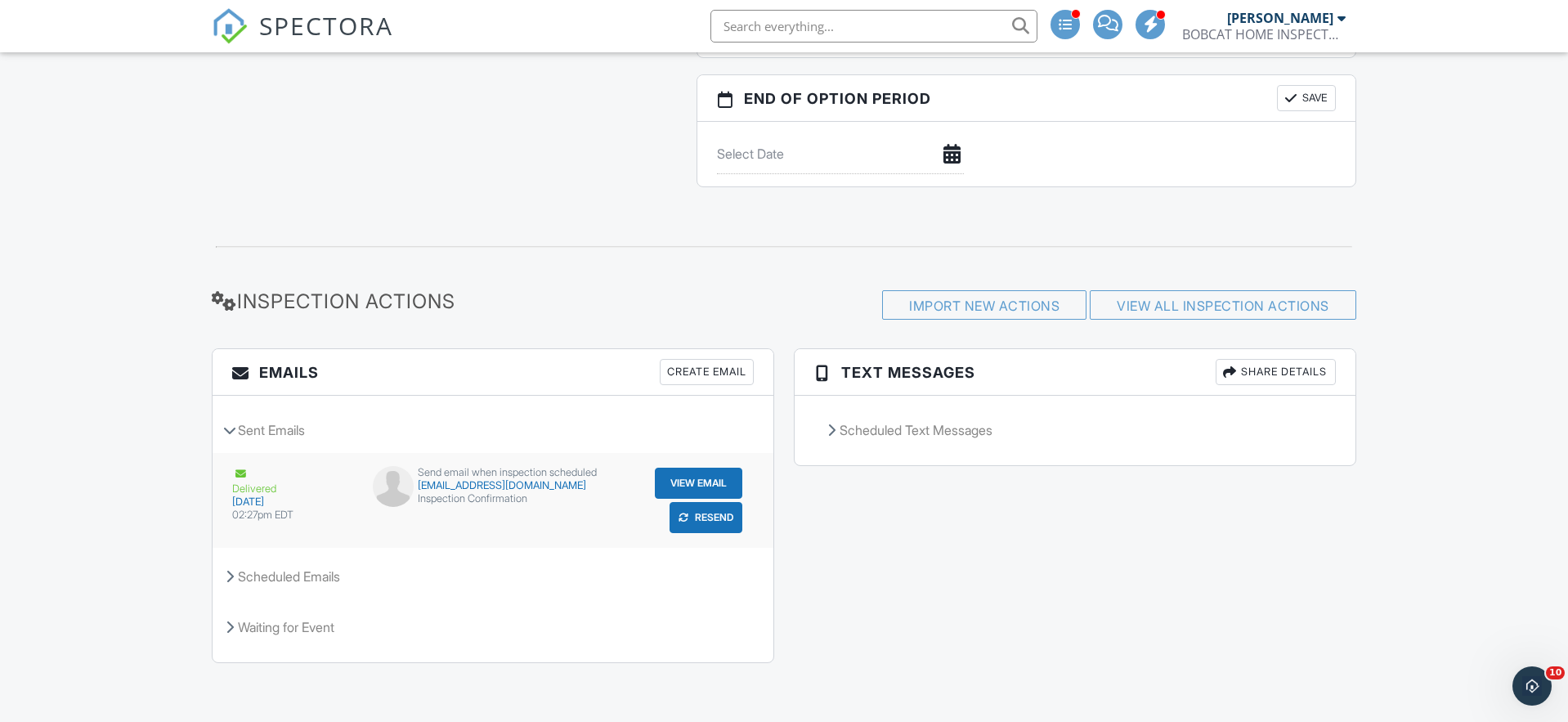
click at [687, 487] on button "View Email" at bounding box center [698, 484] width 87 height 31
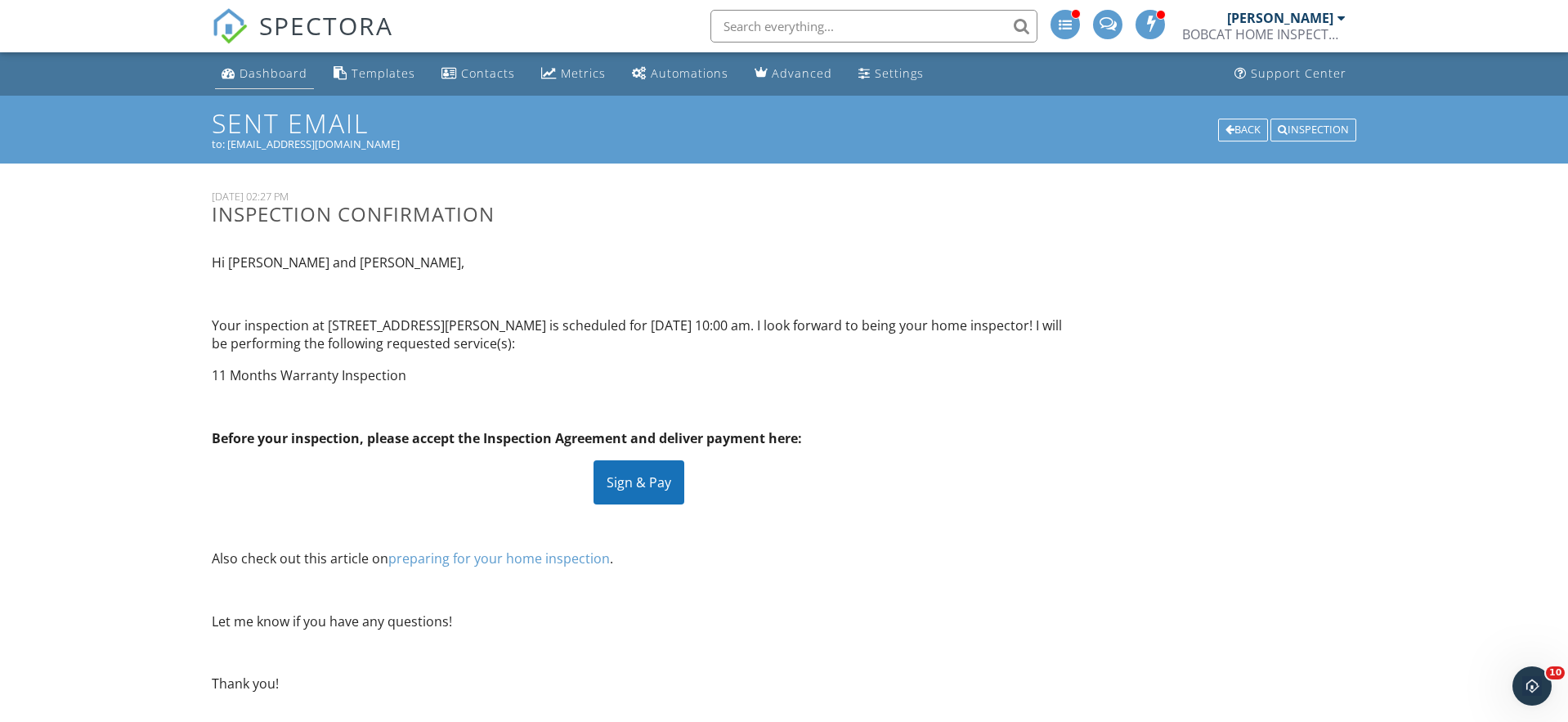
click at [279, 67] on div "Dashboard" at bounding box center [273, 74] width 68 height 16
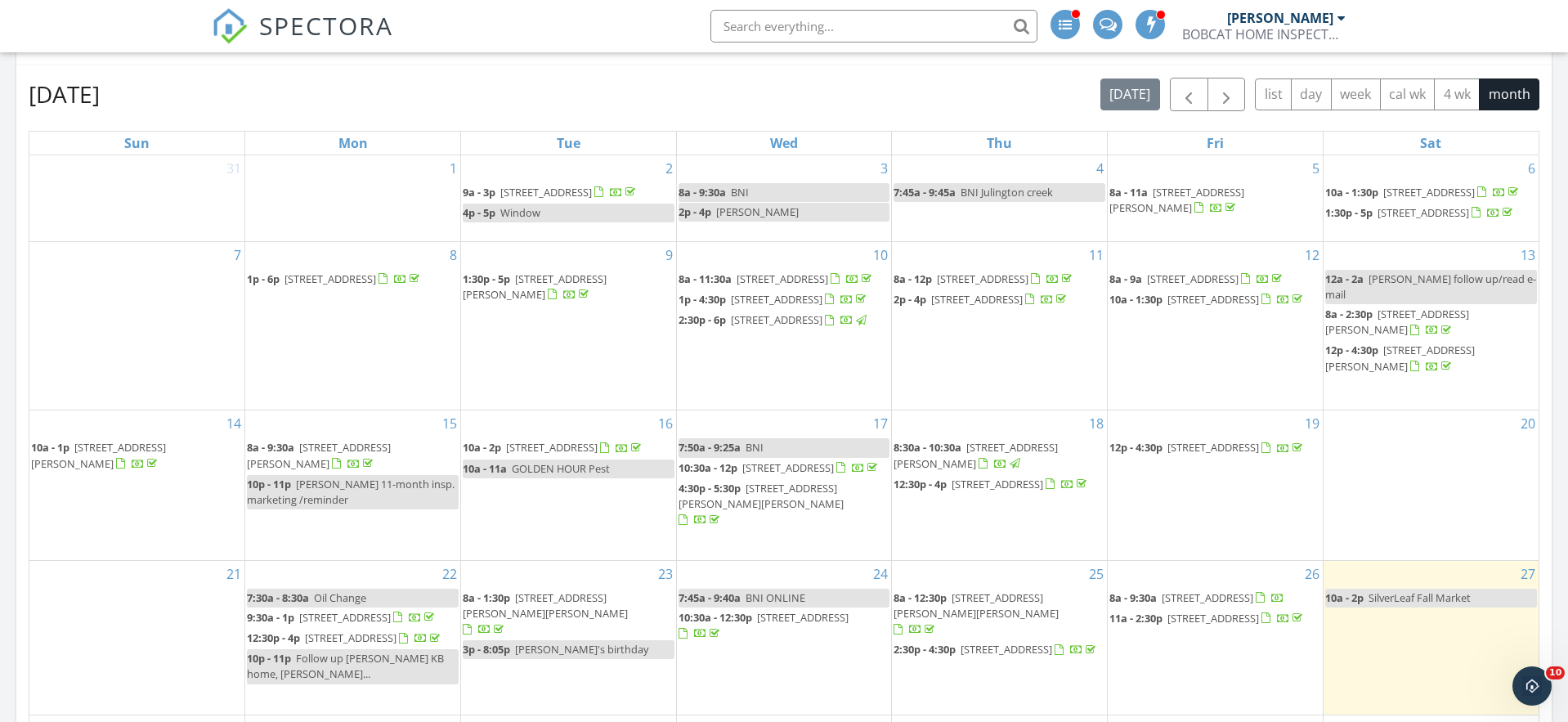
scroll to position [1117, 0]
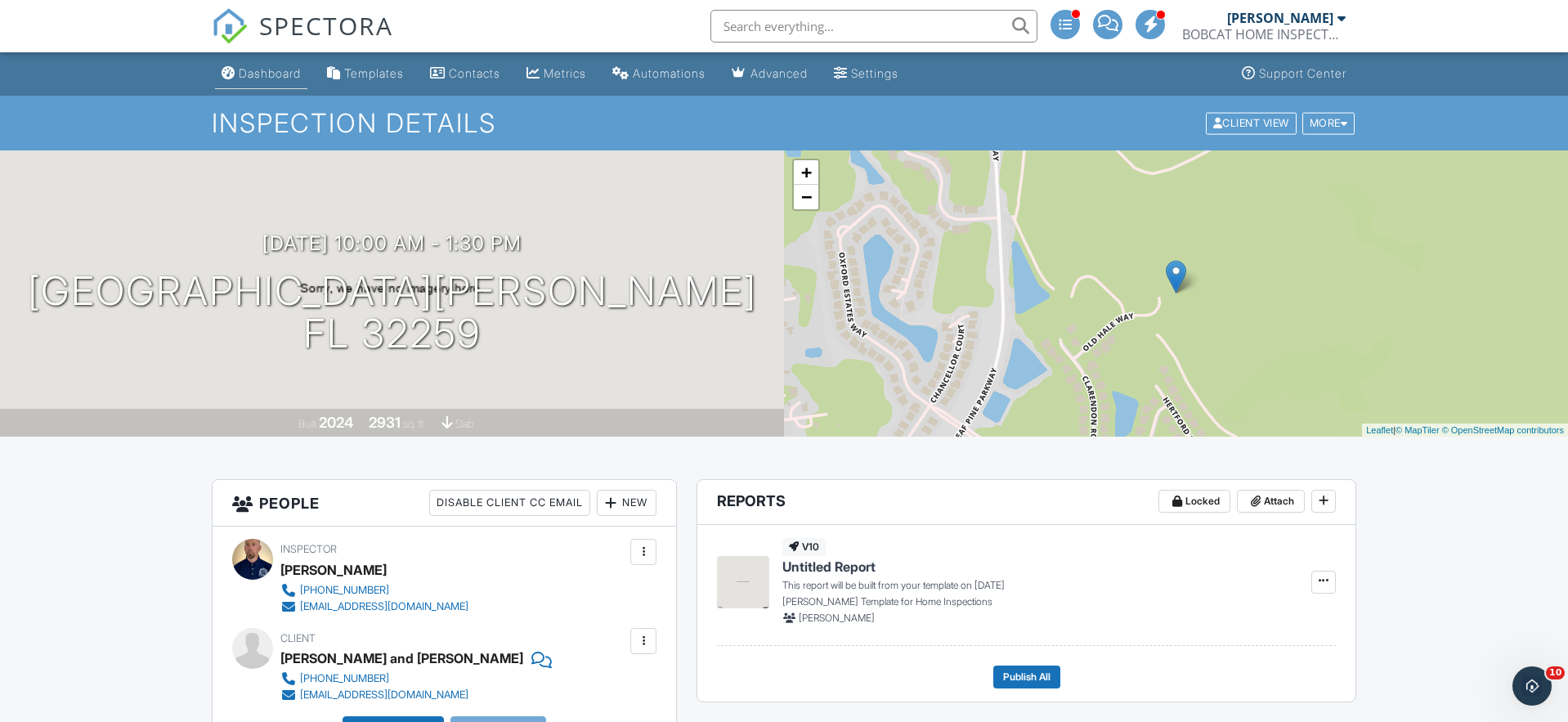
click at [260, 70] on div "Dashboard" at bounding box center [270, 73] width 62 height 14
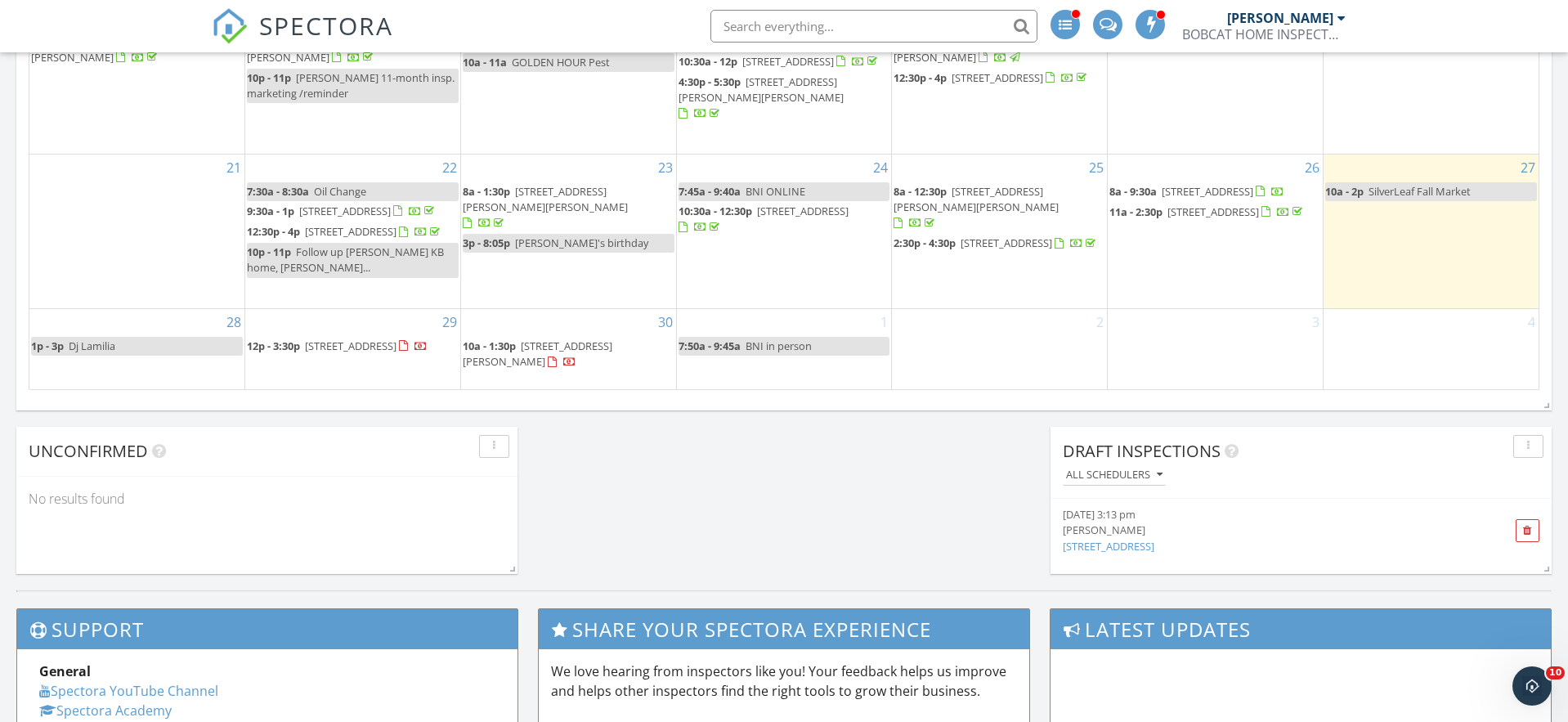
scroll to position [1292, 0]
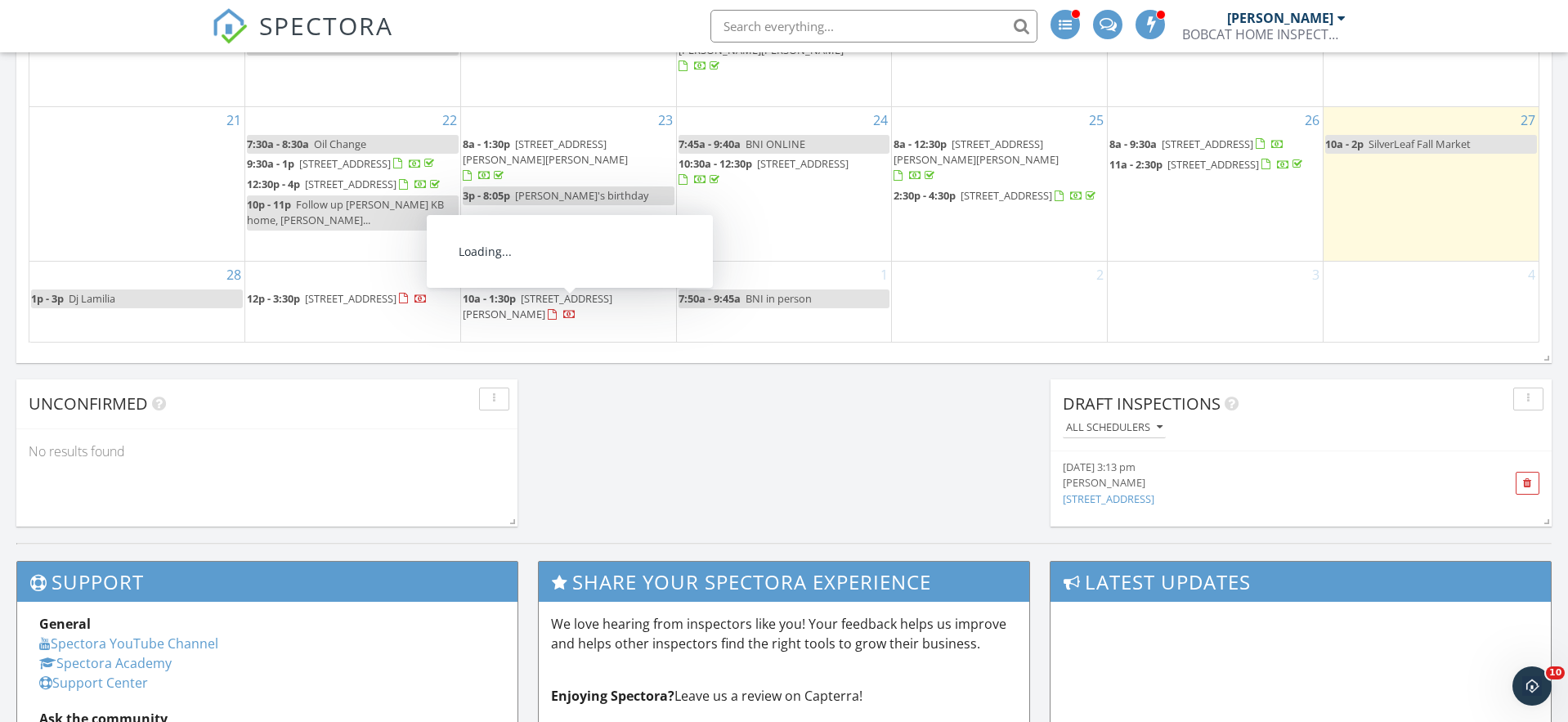
click at [570, 307] on span "[STREET_ADDRESS][PERSON_NAME]" at bounding box center [538, 306] width 150 height 30
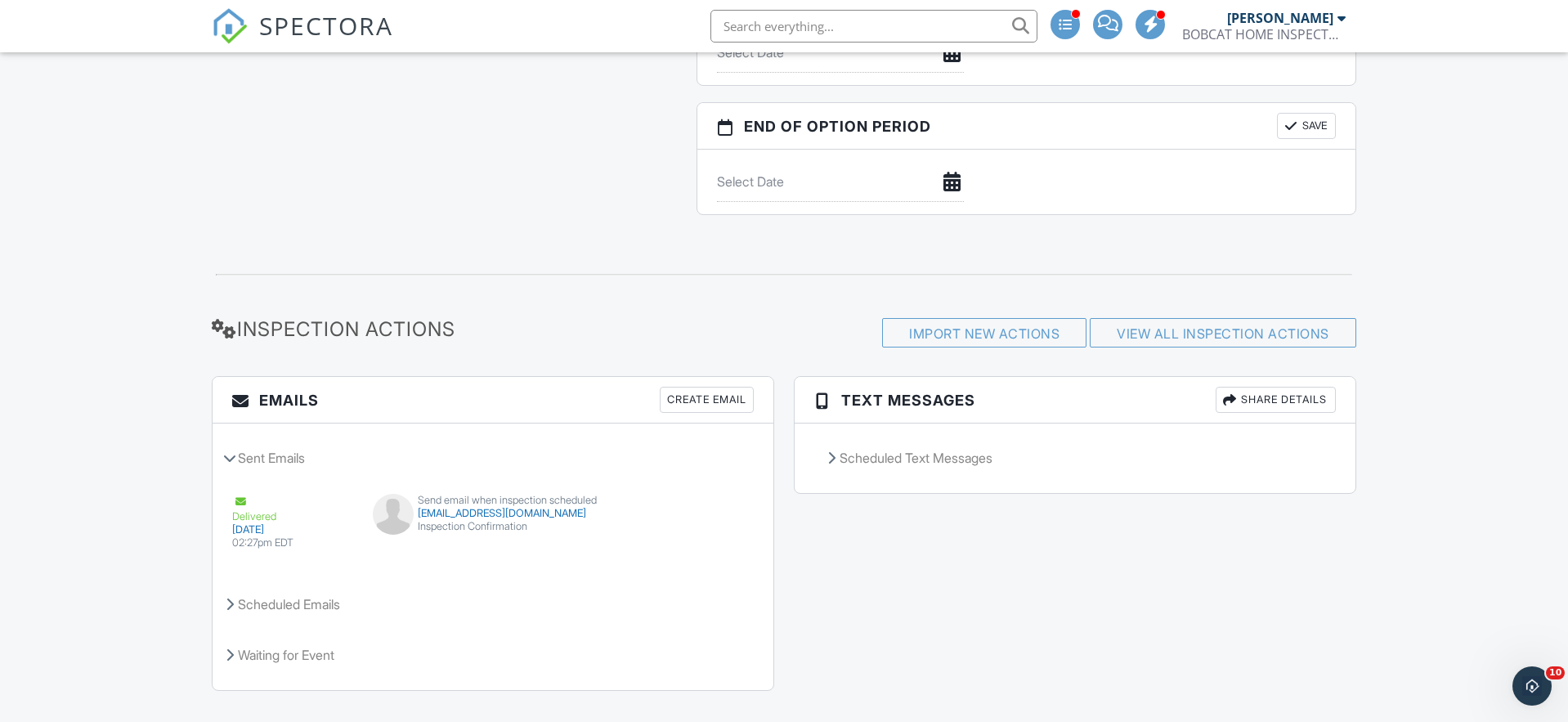
scroll to position [1788, 0]
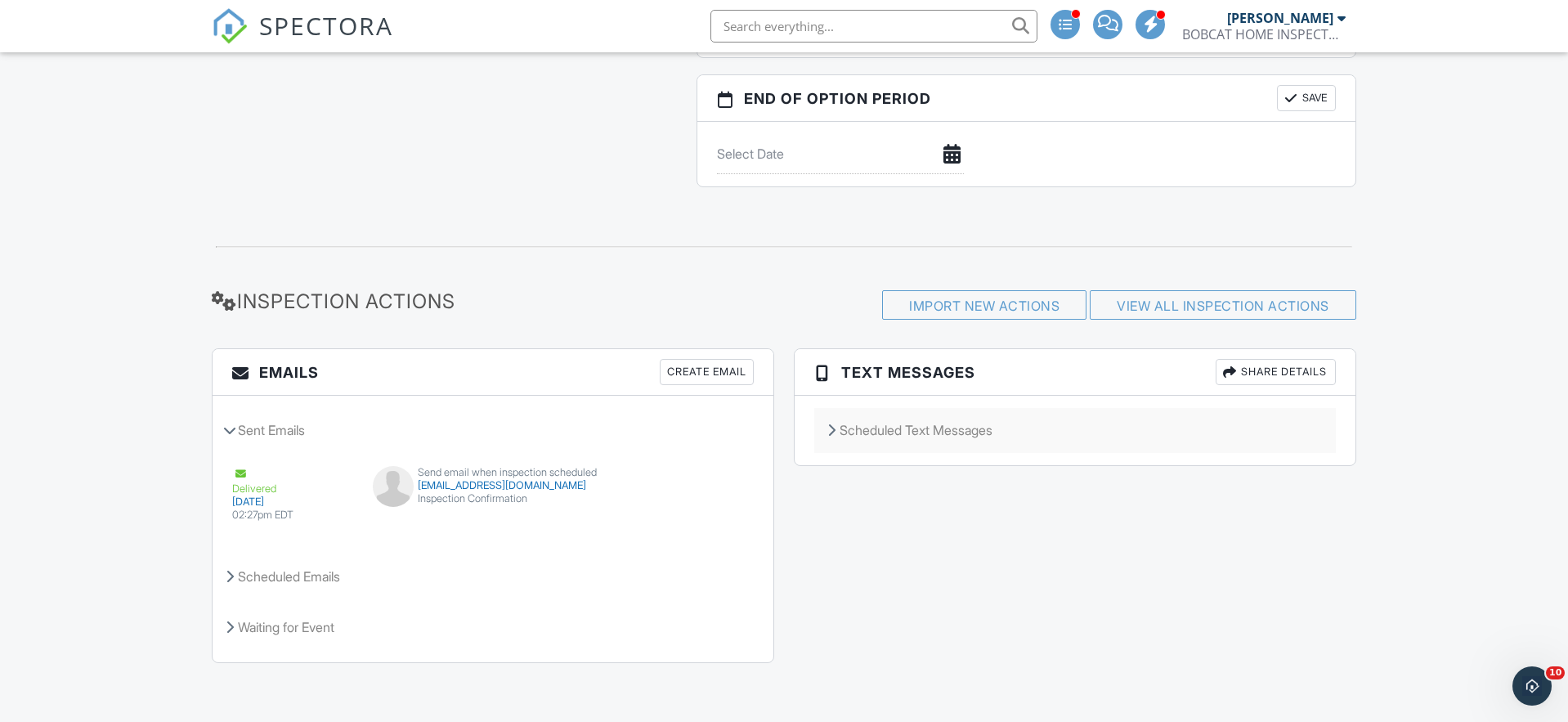
click at [893, 435] on div "Scheduled Text Messages" at bounding box center [1075, 430] width 522 height 45
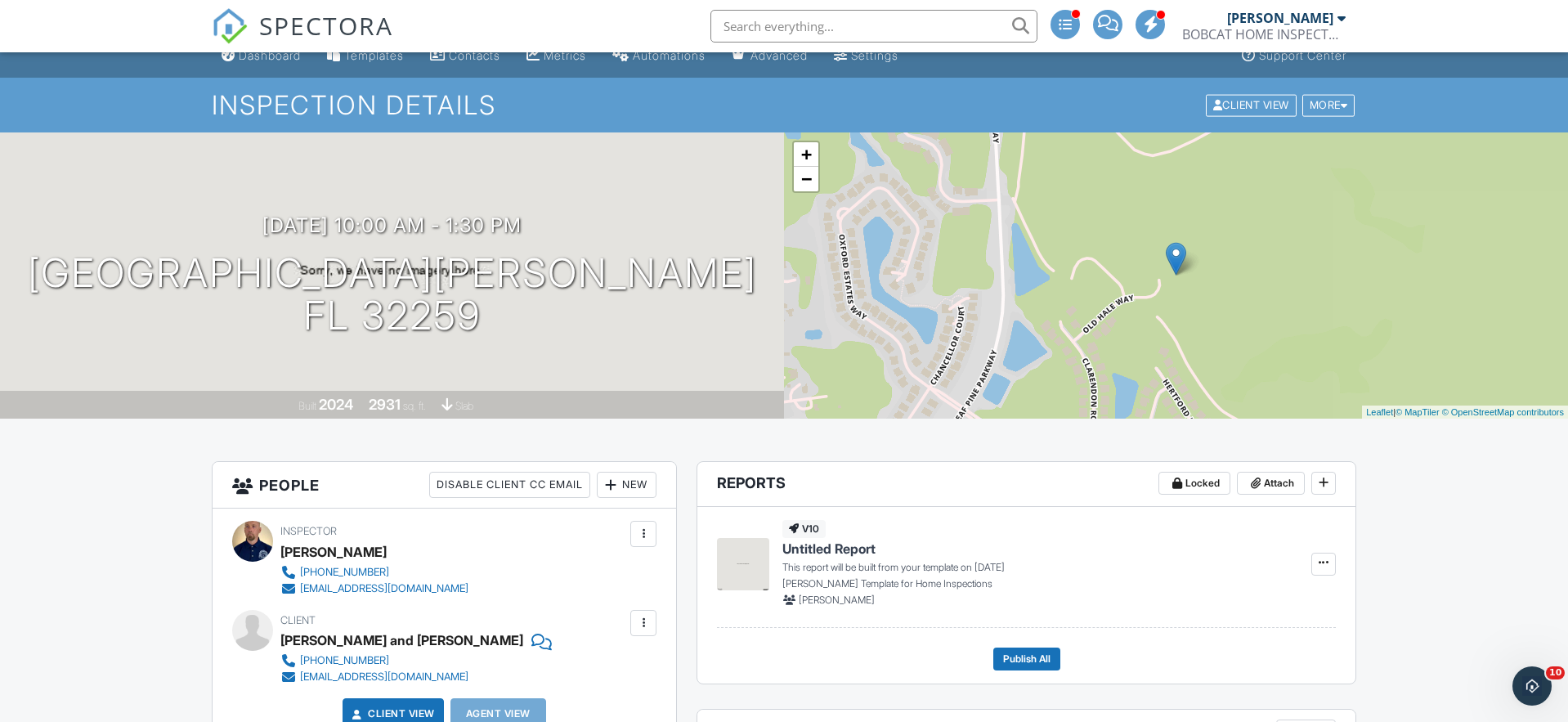
scroll to position [0, 0]
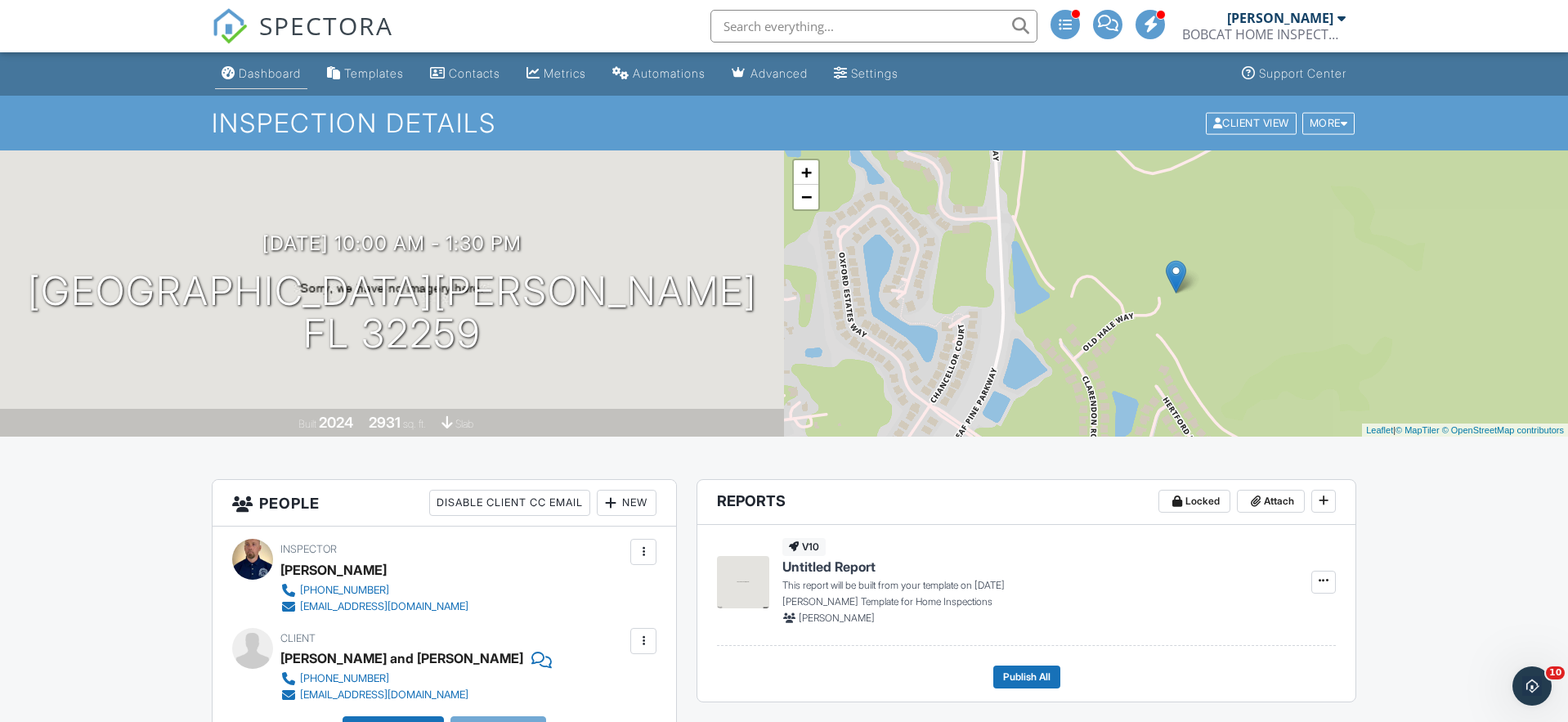
click at [278, 66] on div "Dashboard" at bounding box center [270, 73] width 62 height 14
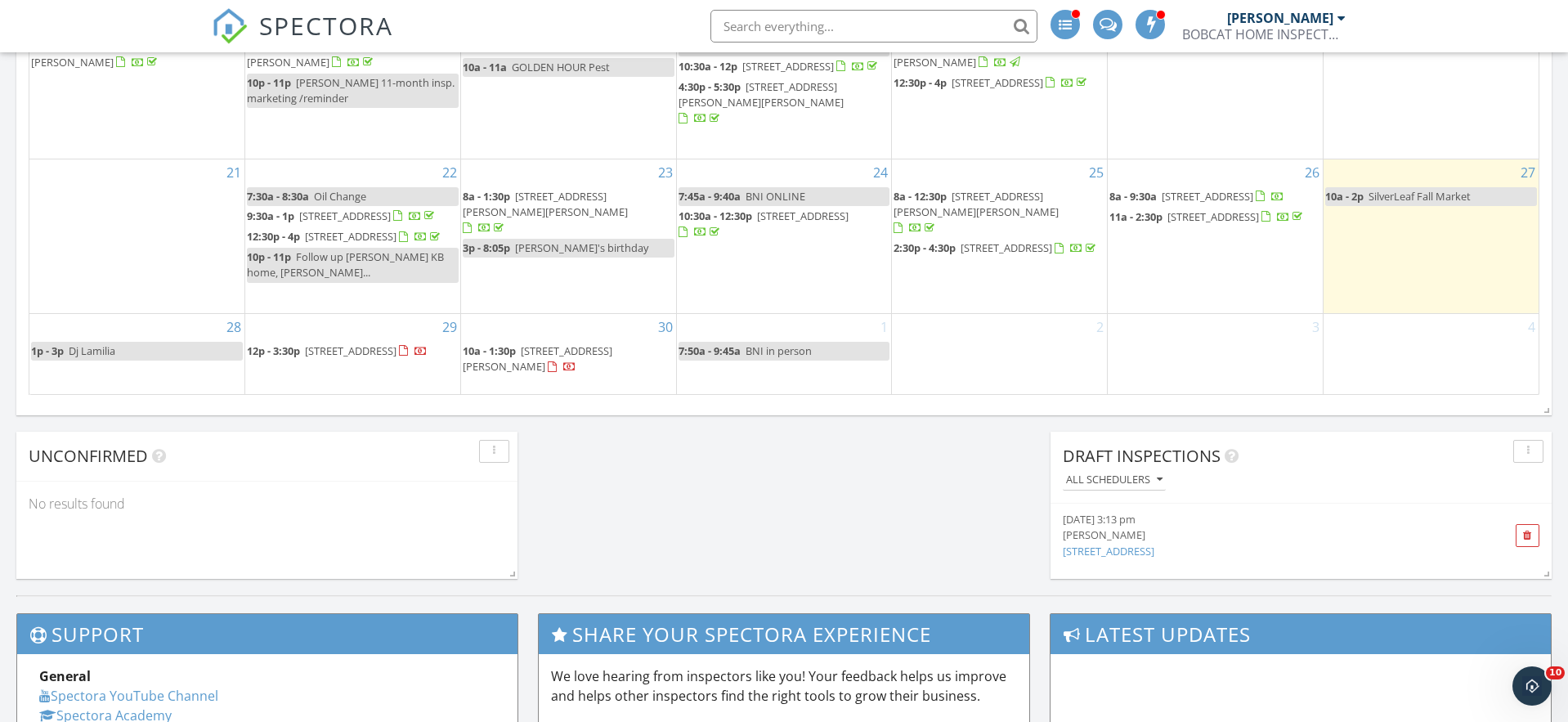
scroll to position [1215, 0]
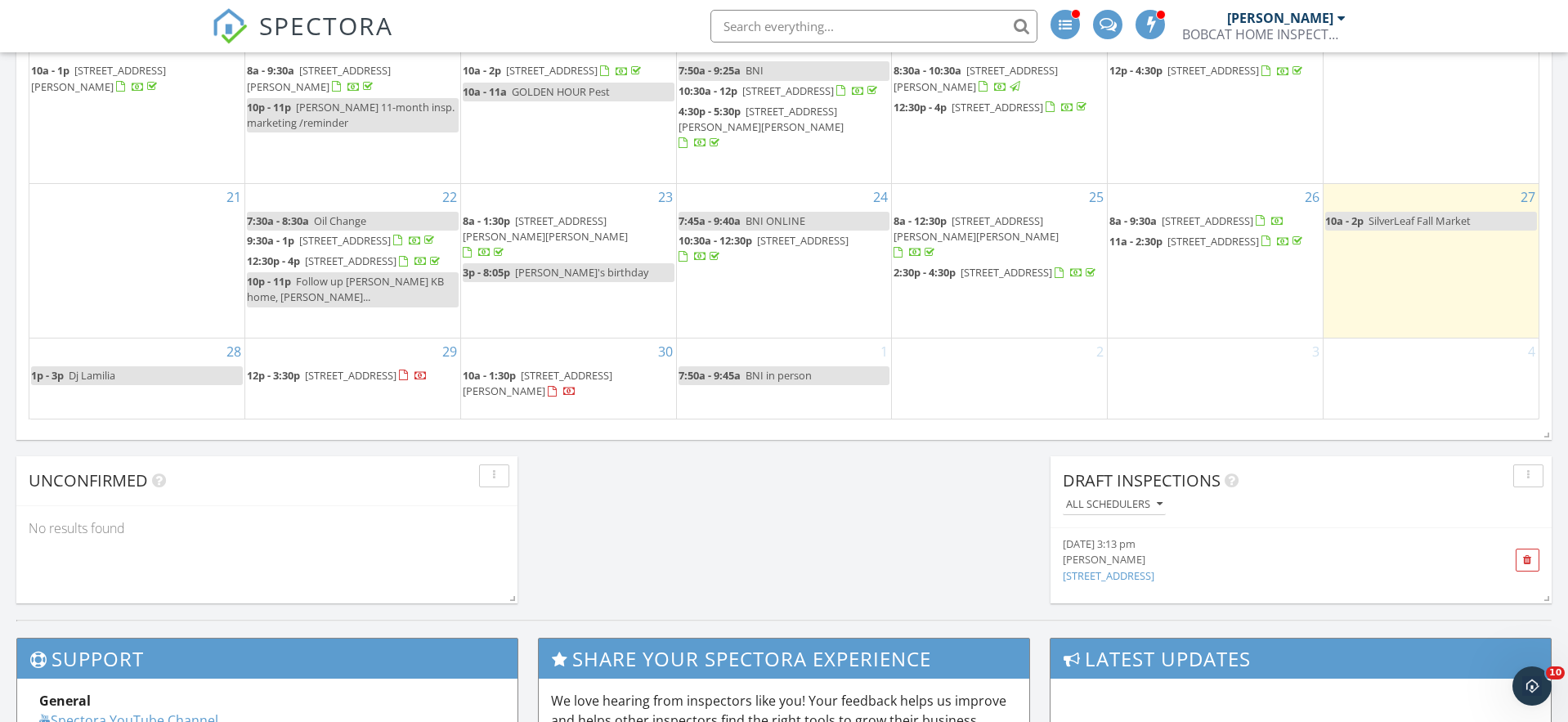
click at [553, 387] on span "206 Old Hale Wy 32259" at bounding box center [538, 383] width 150 height 30
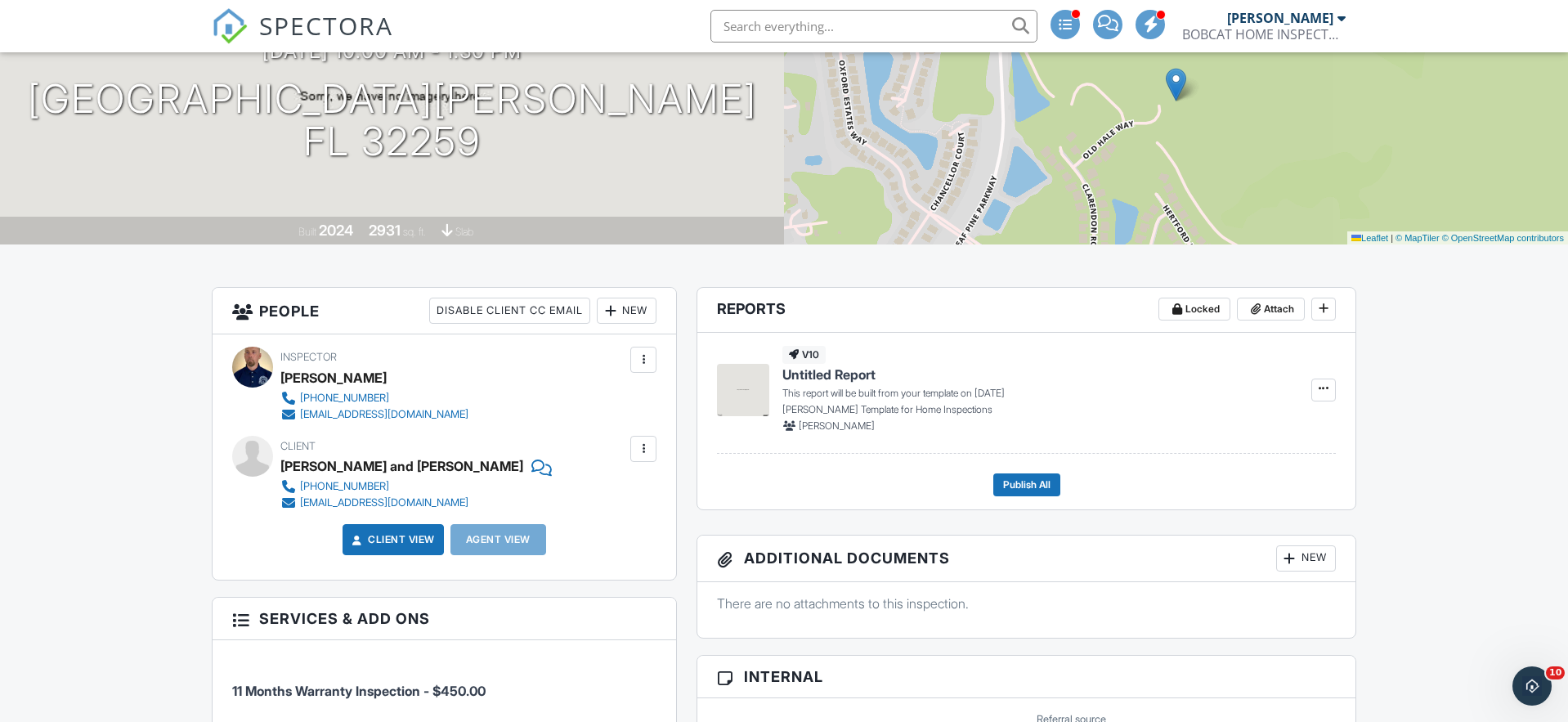
scroll to position [135, 0]
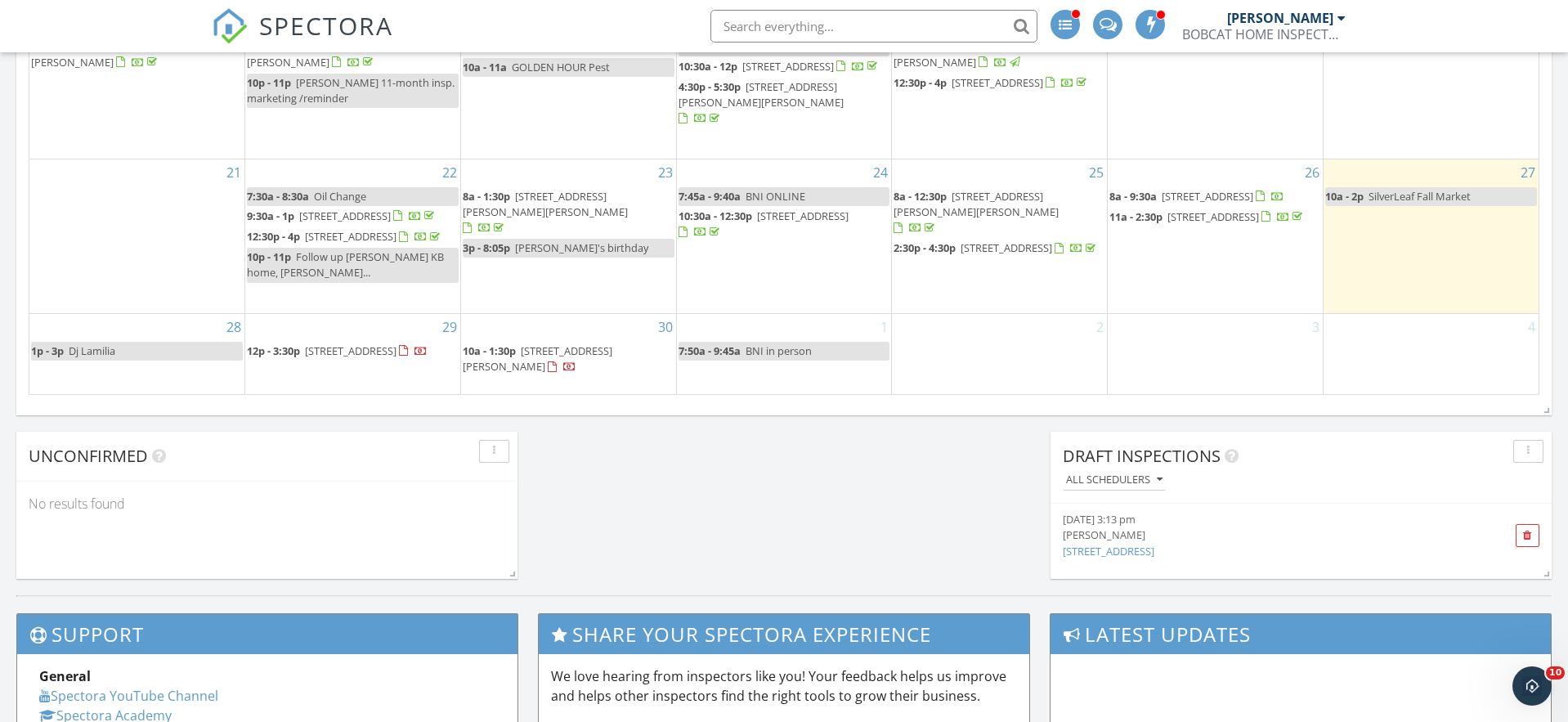
scroll to position [1116, 0]
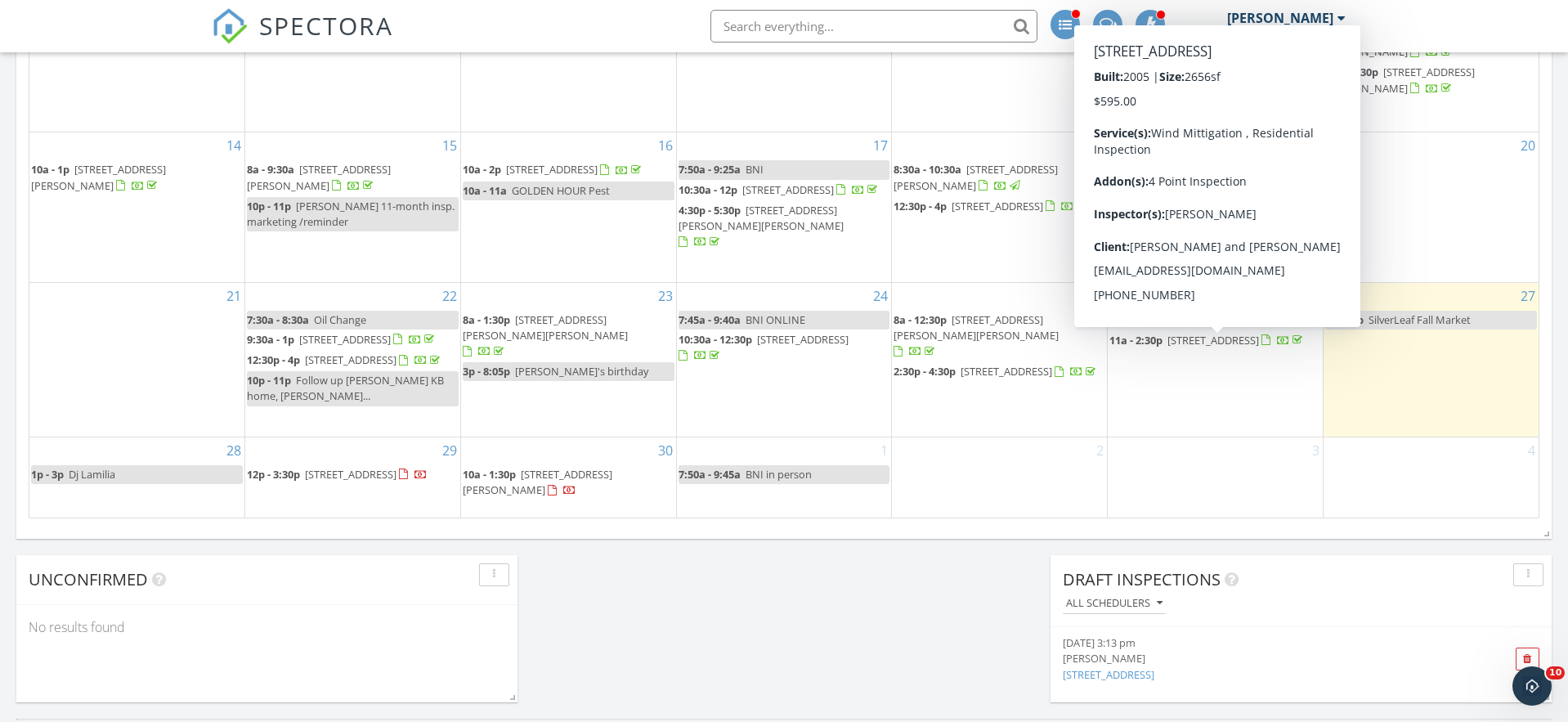
click at [1240, 344] on span "[STREET_ADDRESS]" at bounding box center [1214, 340] width 92 height 15
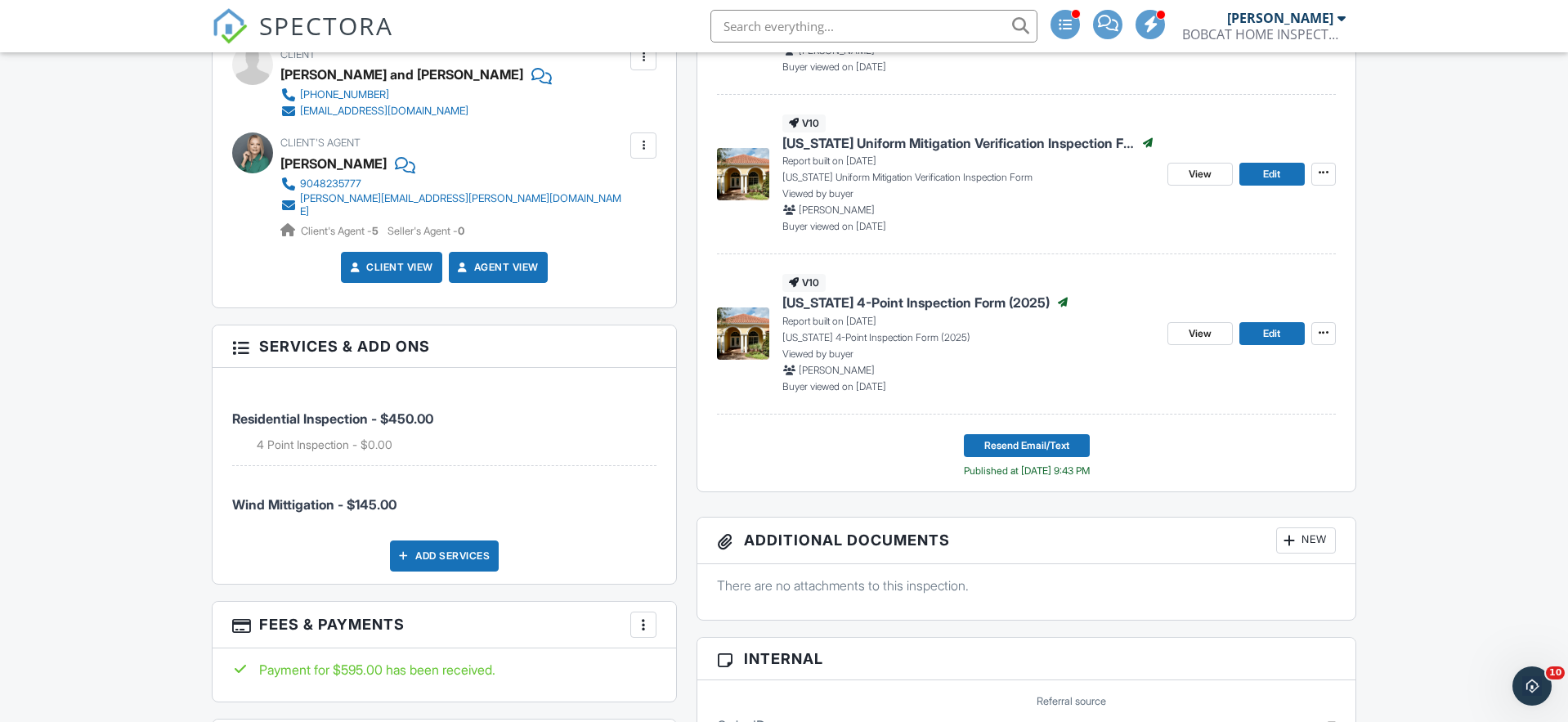
scroll to position [328, 0]
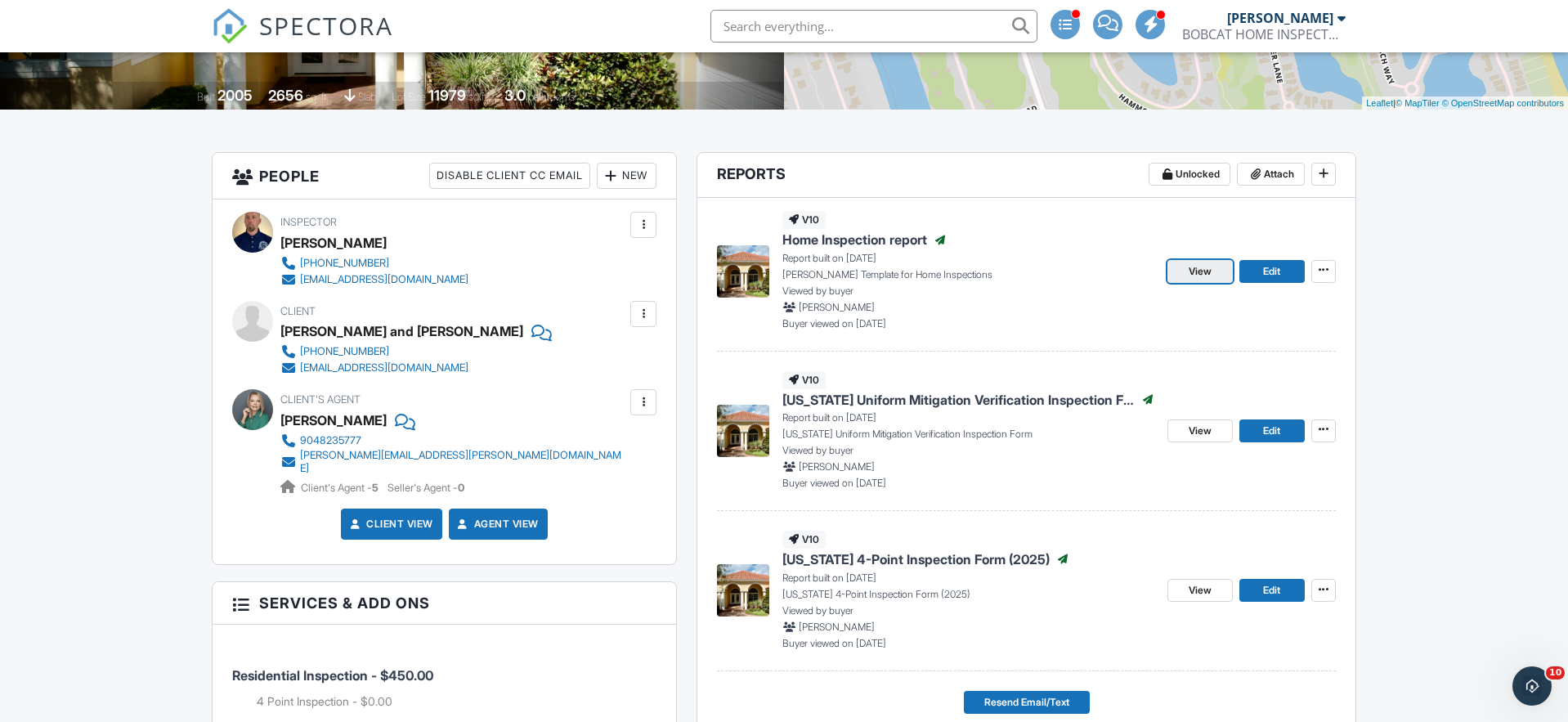
click at [1200, 270] on span "View" at bounding box center [1201, 271] width 23 height 16
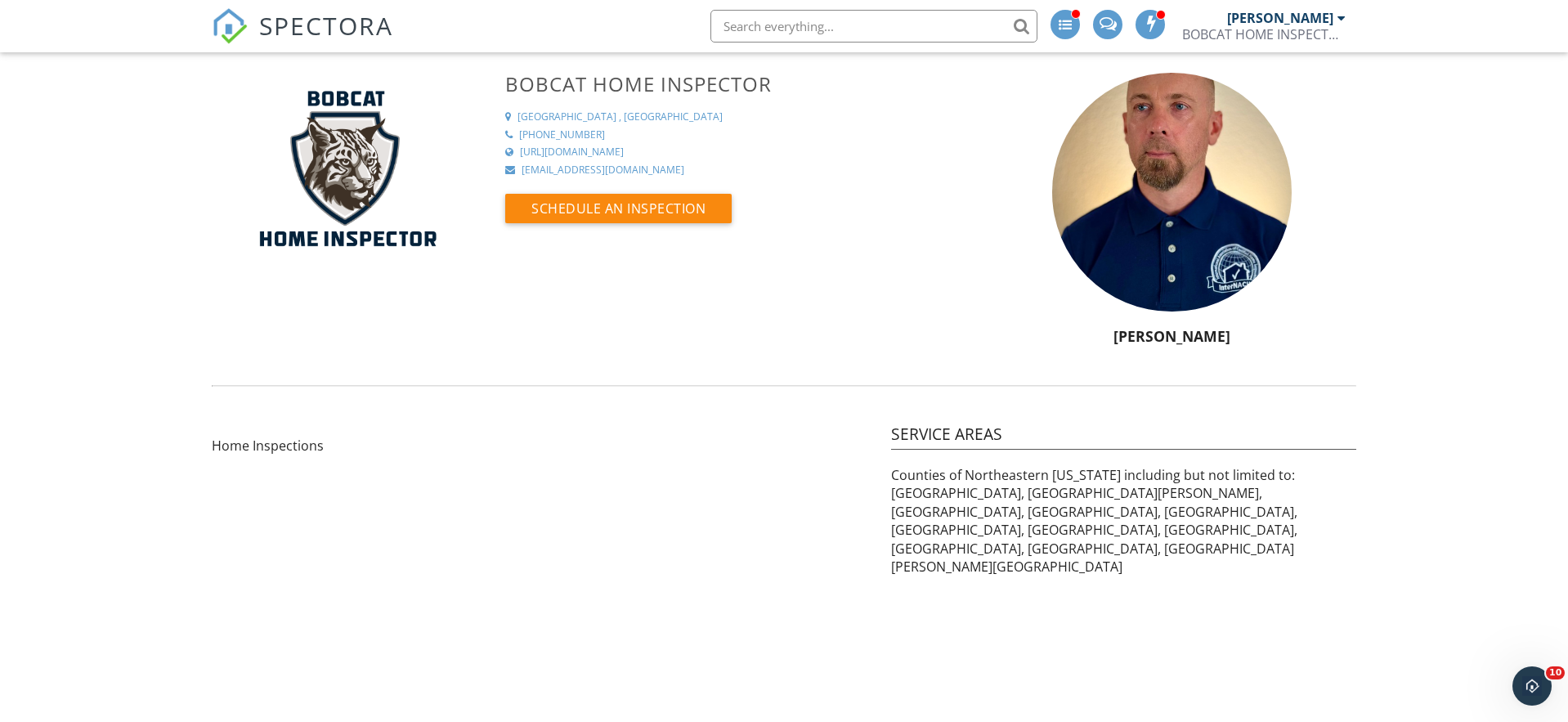
click at [307, 20] on span "SPECTORA" at bounding box center [326, 24] width 134 height 34
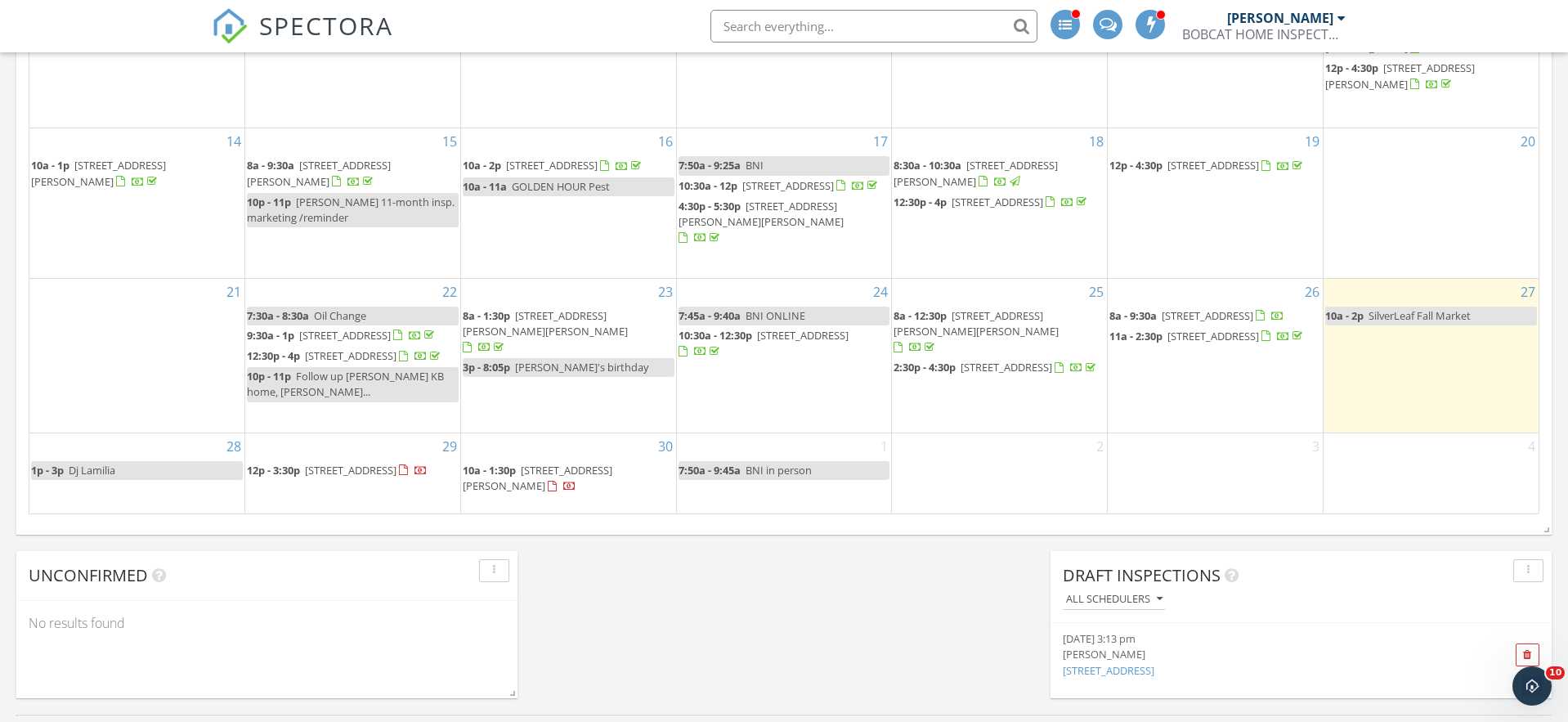
scroll to position [1121, 0]
click at [344, 29] on span "SPECTORA" at bounding box center [326, 24] width 134 height 34
